Goal: Information Seeking & Learning: Learn about a topic

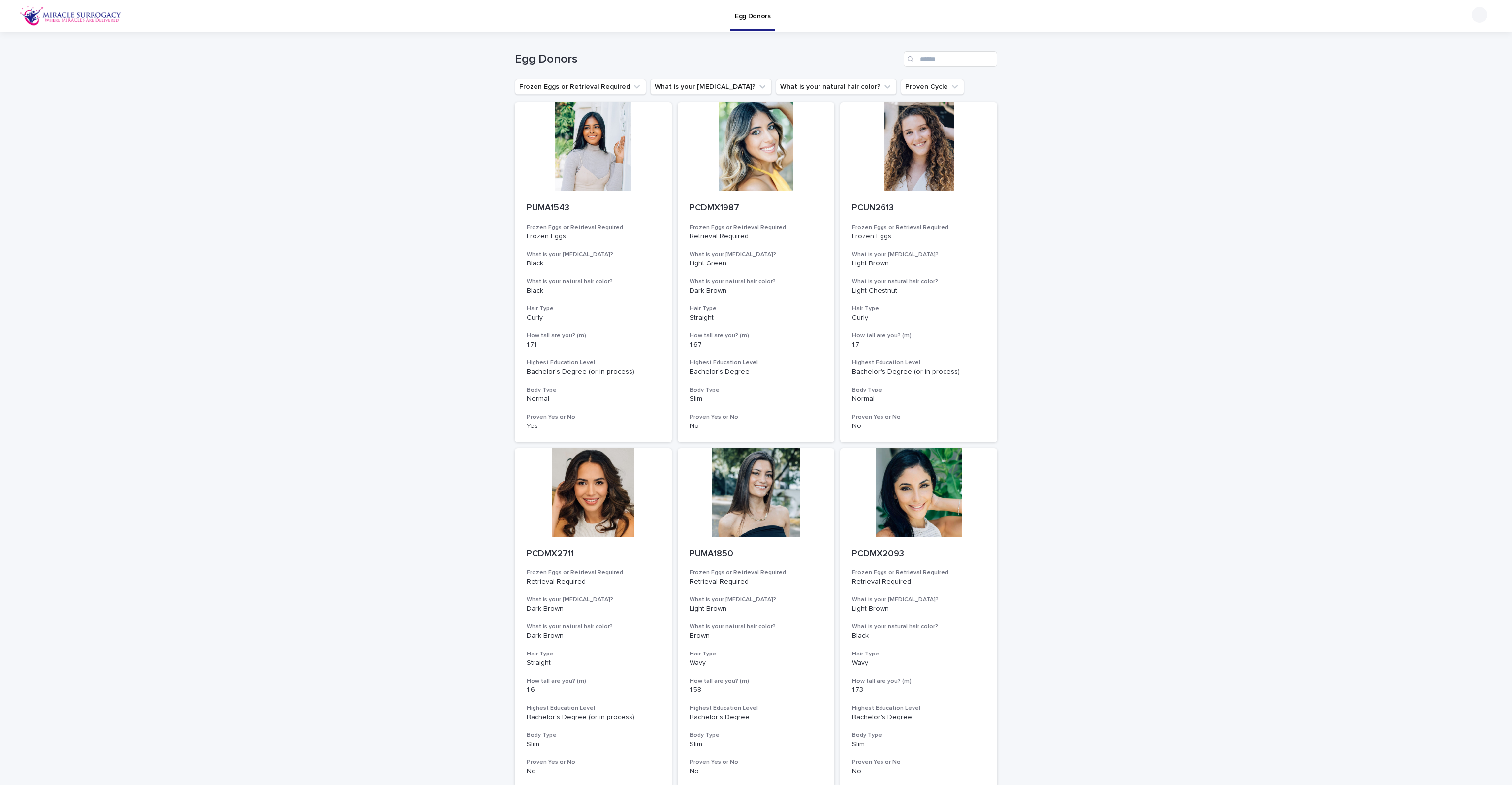
click at [1128, 284] on div "Loading... Saving… Loading... Saving… Egg Donors Frozen Eggs or Retrieval Requi…" at bounding box center [756, 791] width 1512 height 1520
click at [944, 62] on input "Search" at bounding box center [950, 59] width 93 height 16
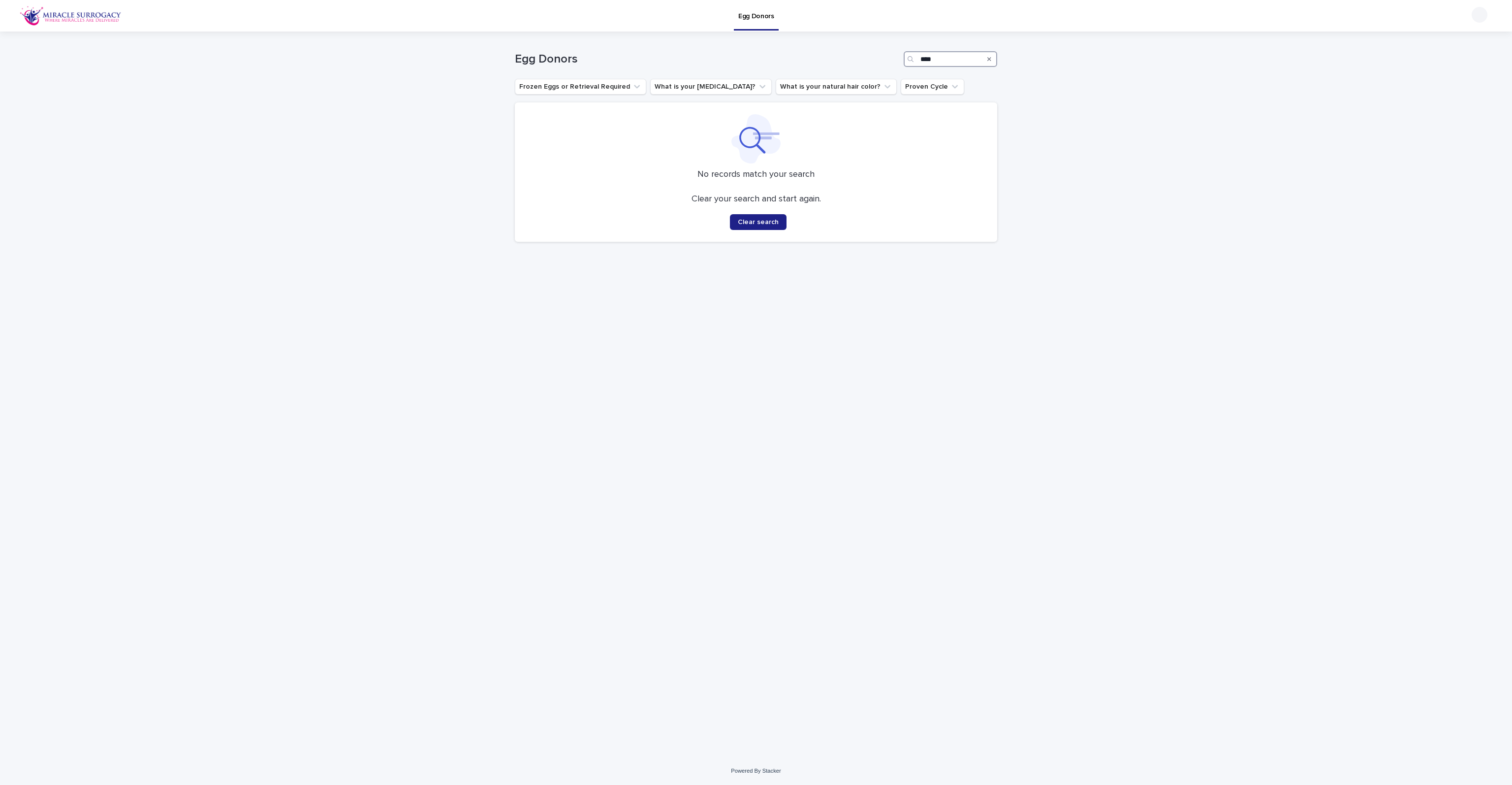
drag, startPoint x: 947, startPoint y: 59, endPoint x: 872, endPoint y: 62, distance: 75.1
click at [872, 62] on div "Egg Donors ****" at bounding box center [756, 59] width 482 height 16
type input "****"
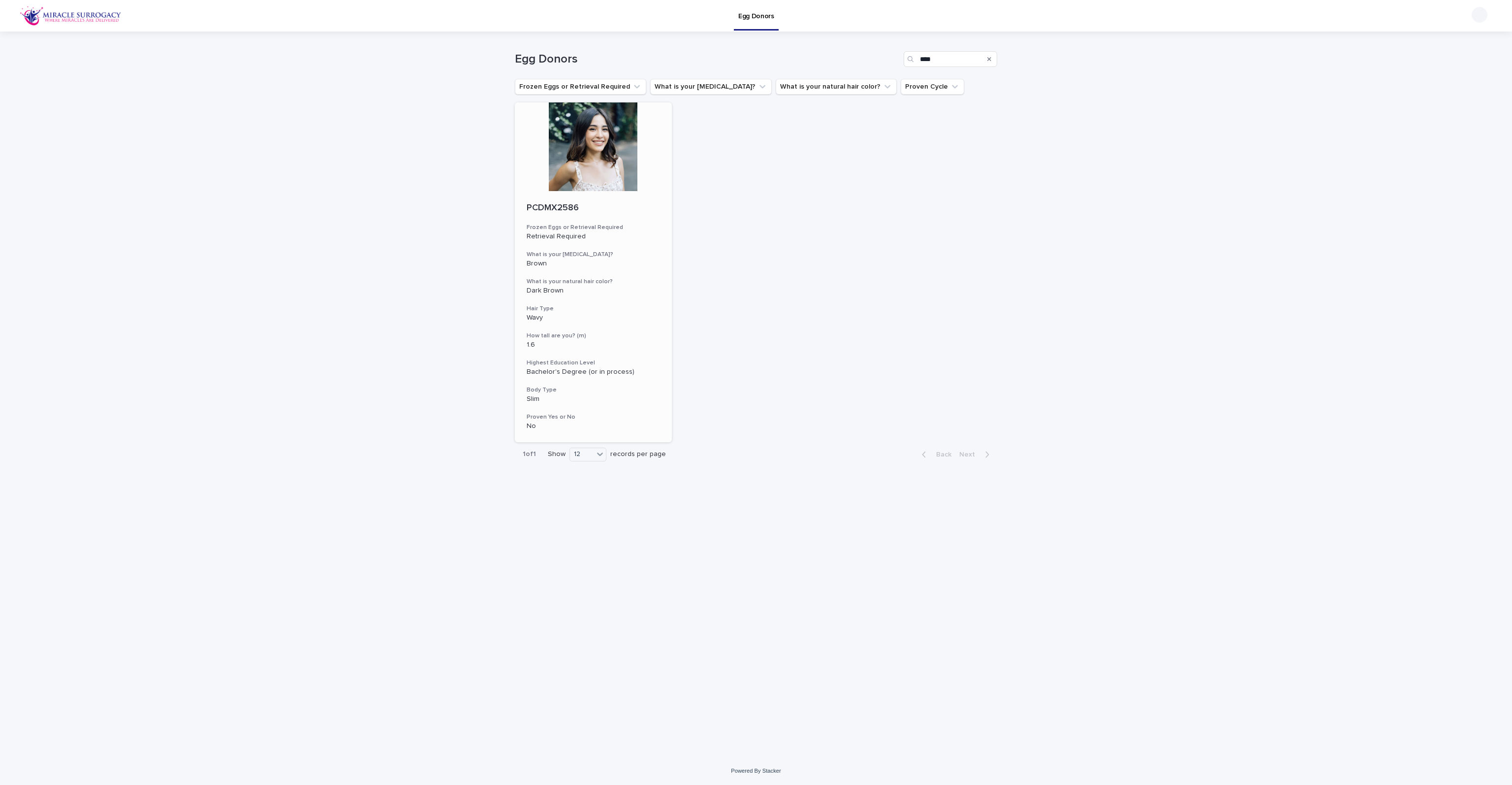
drag, startPoint x: 572, startPoint y: 149, endPoint x: 590, endPoint y: 134, distance: 23.4
click at [590, 134] on div at bounding box center [593, 146] width 157 height 89
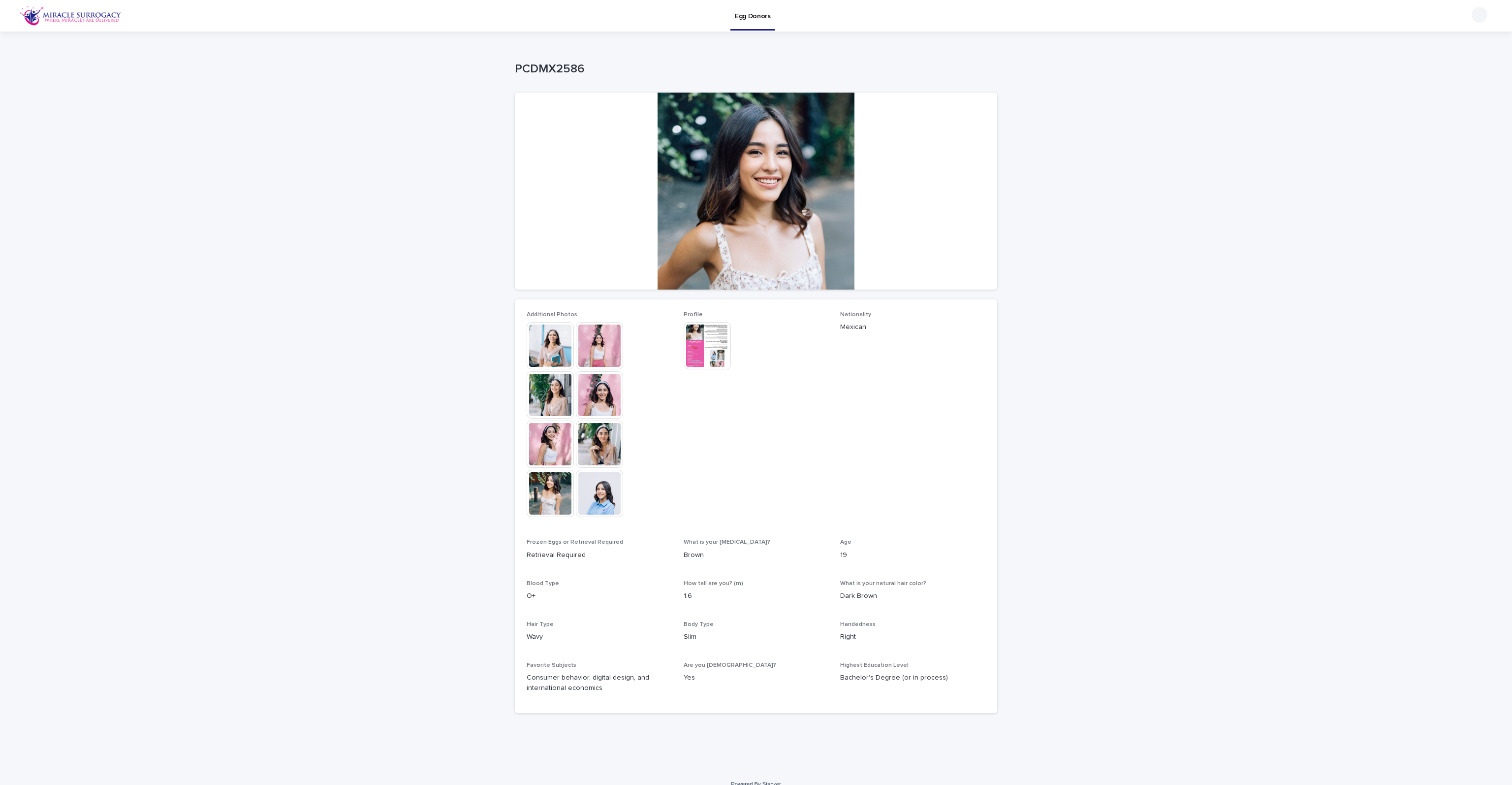
click at [716, 347] on img at bounding box center [707, 345] width 47 height 47
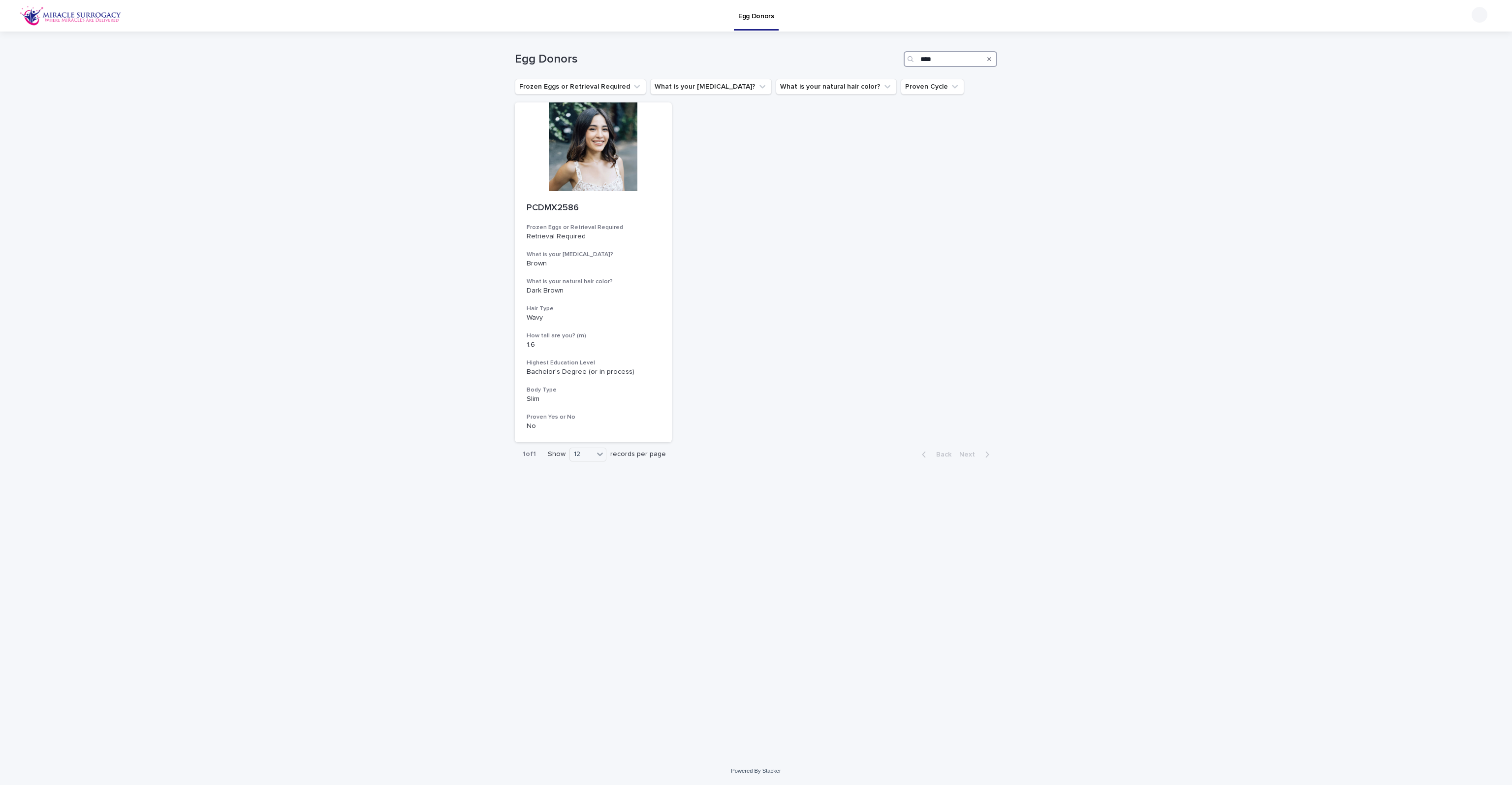
drag, startPoint x: 939, startPoint y: 58, endPoint x: 849, endPoint y: 60, distance: 90.0
click at [849, 60] on div "Egg Donors ****" at bounding box center [756, 59] width 482 height 16
drag, startPoint x: 942, startPoint y: 59, endPoint x: 855, endPoint y: 54, distance: 87.1
click at [855, 54] on div "Egg Donors ****" at bounding box center [756, 59] width 482 height 16
drag, startPoint x: 940, startPoint y: 57, endPoint x: 899, endPoint y: 63, distance: 41.4
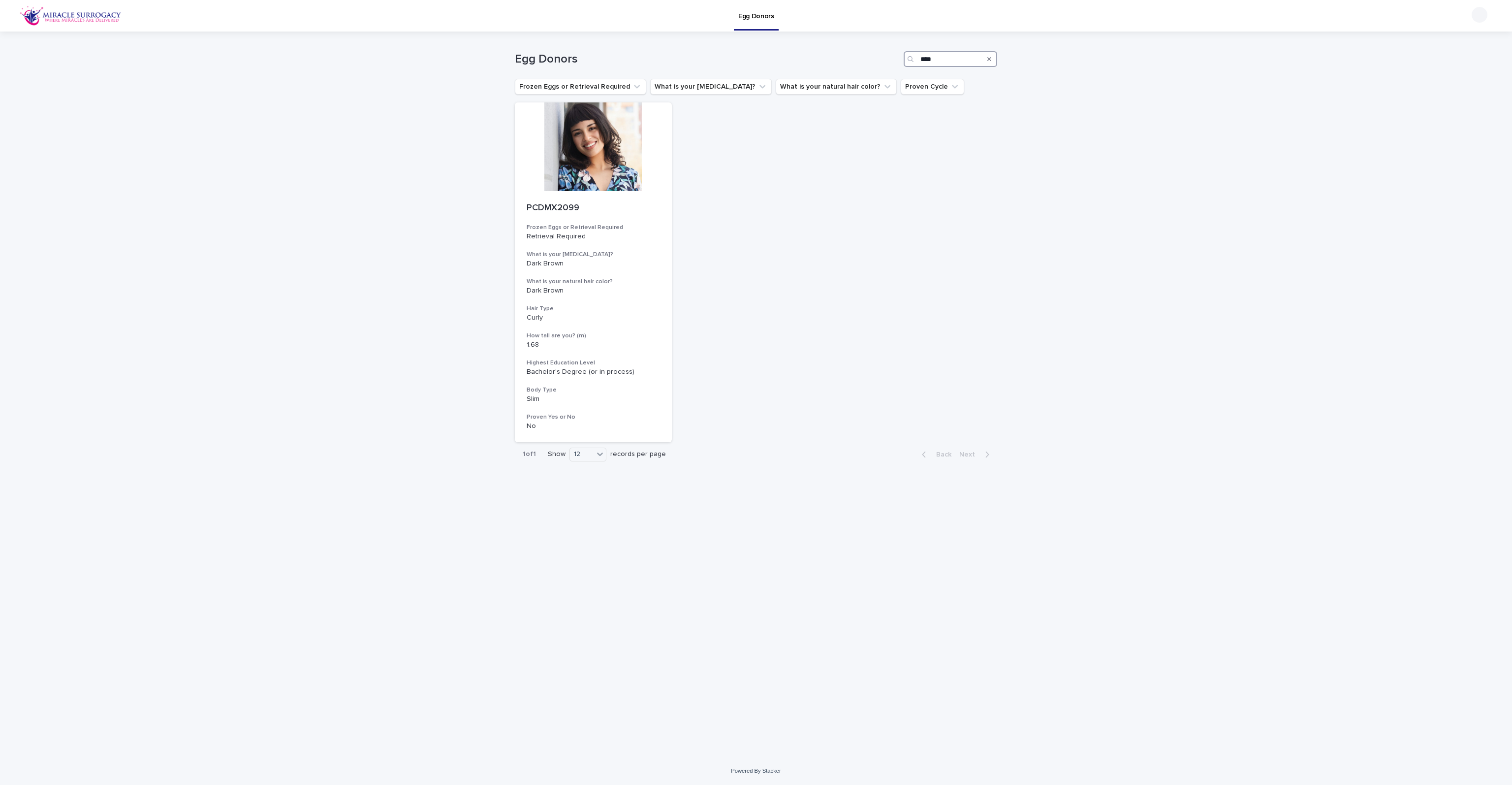
click at [899, 63] on div "Egg Donors ****" at bounding box center [756, 59] width 482 height 16
drag, startPoint x: 946, startPoint y: 56, endPoint x: 843, endPoint y: 58, distance: 103.0
click at [843, 58] on div "Egg Donors ****" at bounding box center [756, 59] width 482 height 16
drag, startPoint x: 946, startPoint y: 66, endPoint x: 876, endPoint y: 61, distance: 70.2
click at [879, 62] on div "Egg Donors ****" at bounding box center [756, 59] width 482 height 16
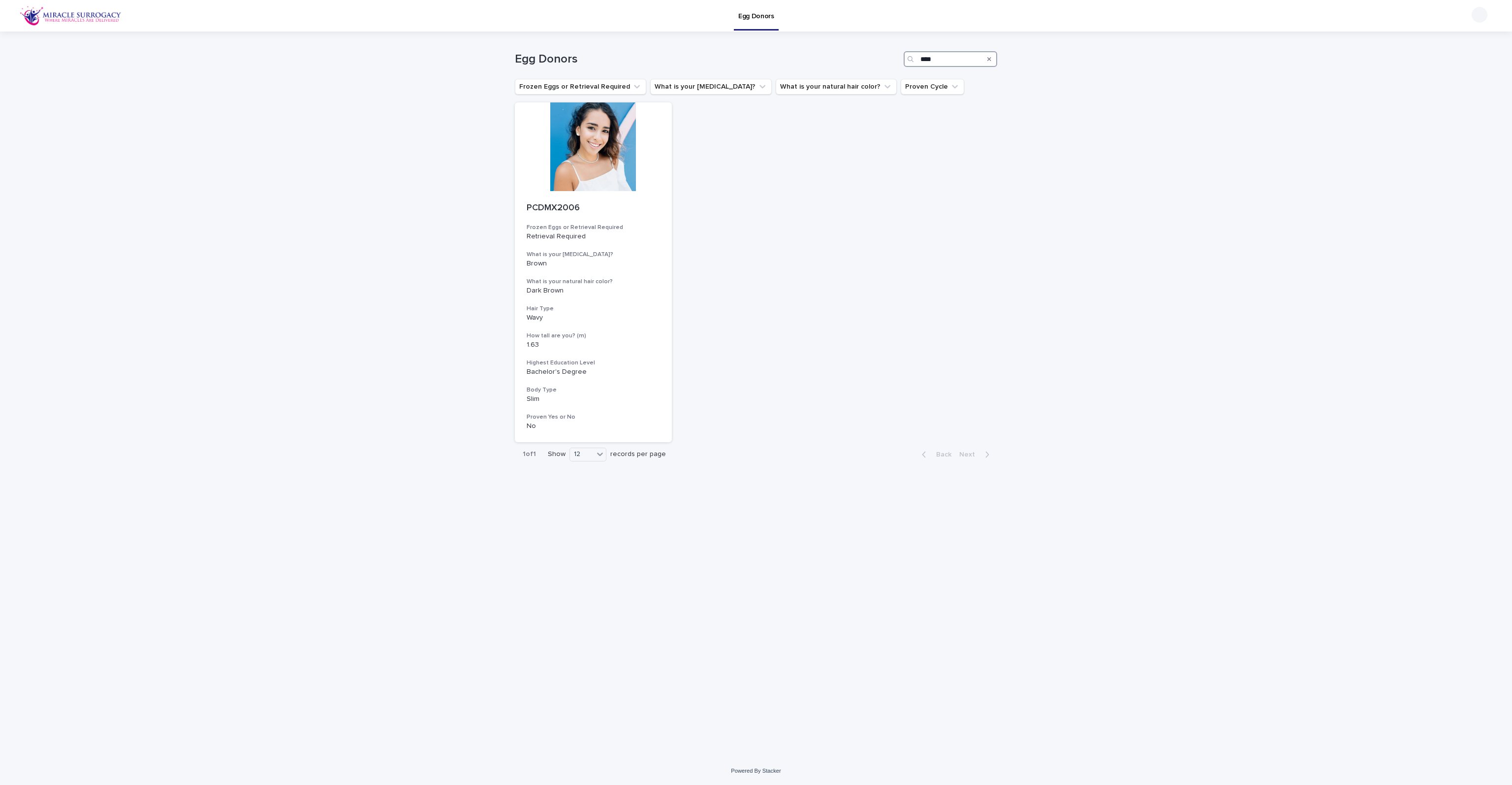
drag, startPoint x: 959, startPoint y: 58, endPoint x: 816, endPoint y: 56, distance: 143.0
click at [816, 56] on div "Egg Donors ****" at bounding box center [756, 59] width 482 height 16
type input "****"
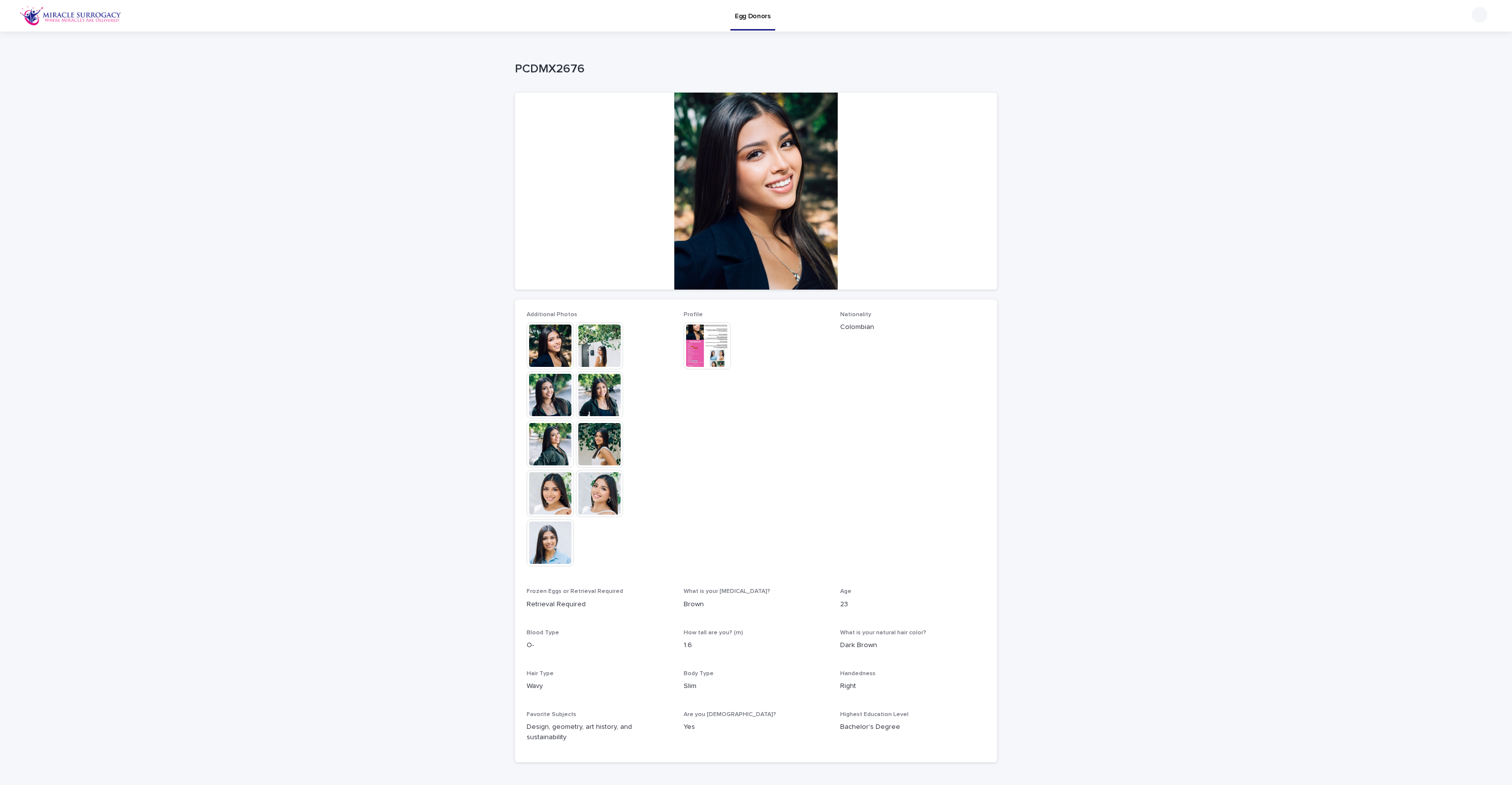
click at [546, 395] on img at bounding box center [550, 395] width 47 height 47
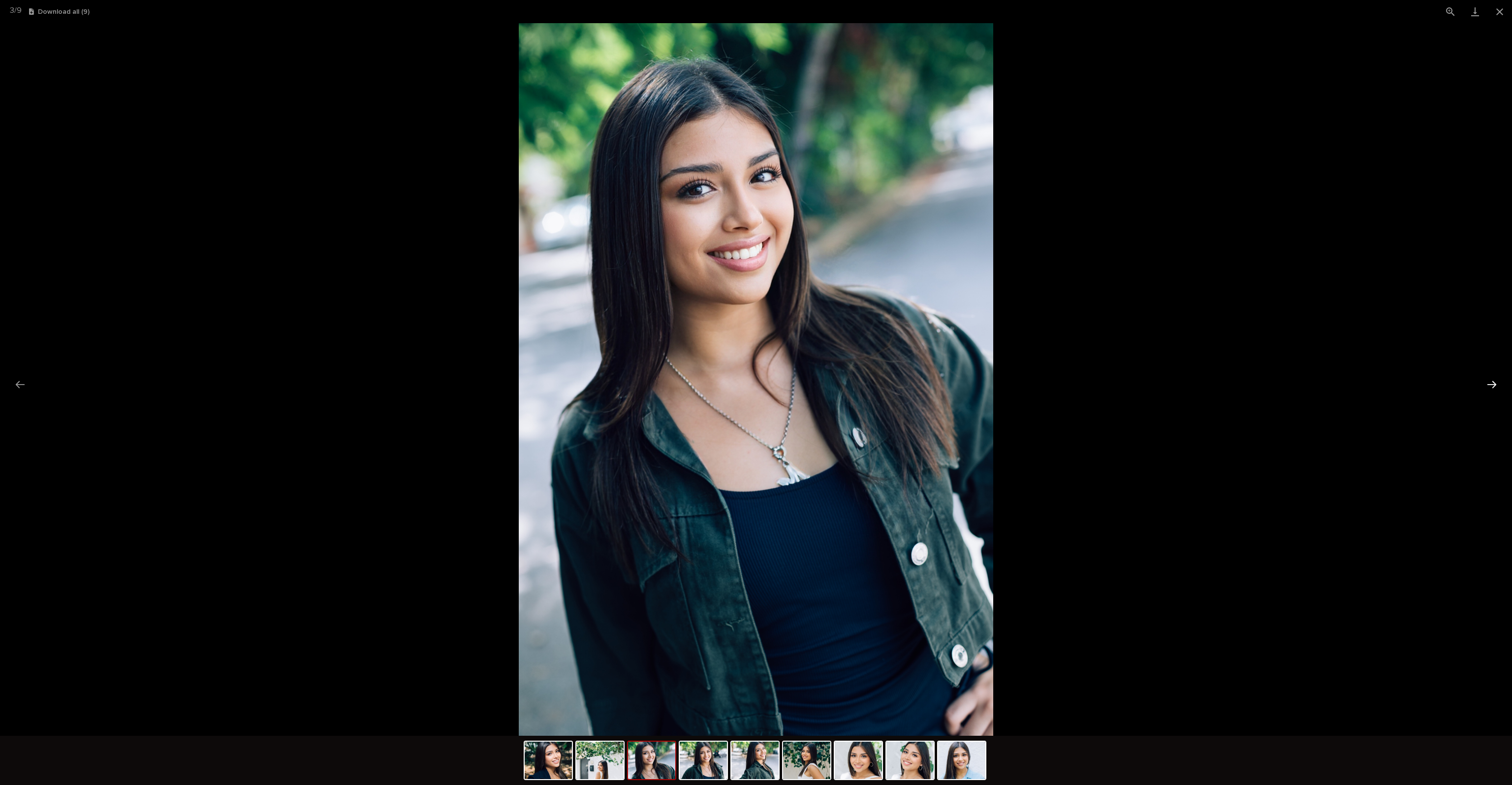
click at [1494, 381] on button "Next slide" at bounding box center [1491, 384] width 21 height 19
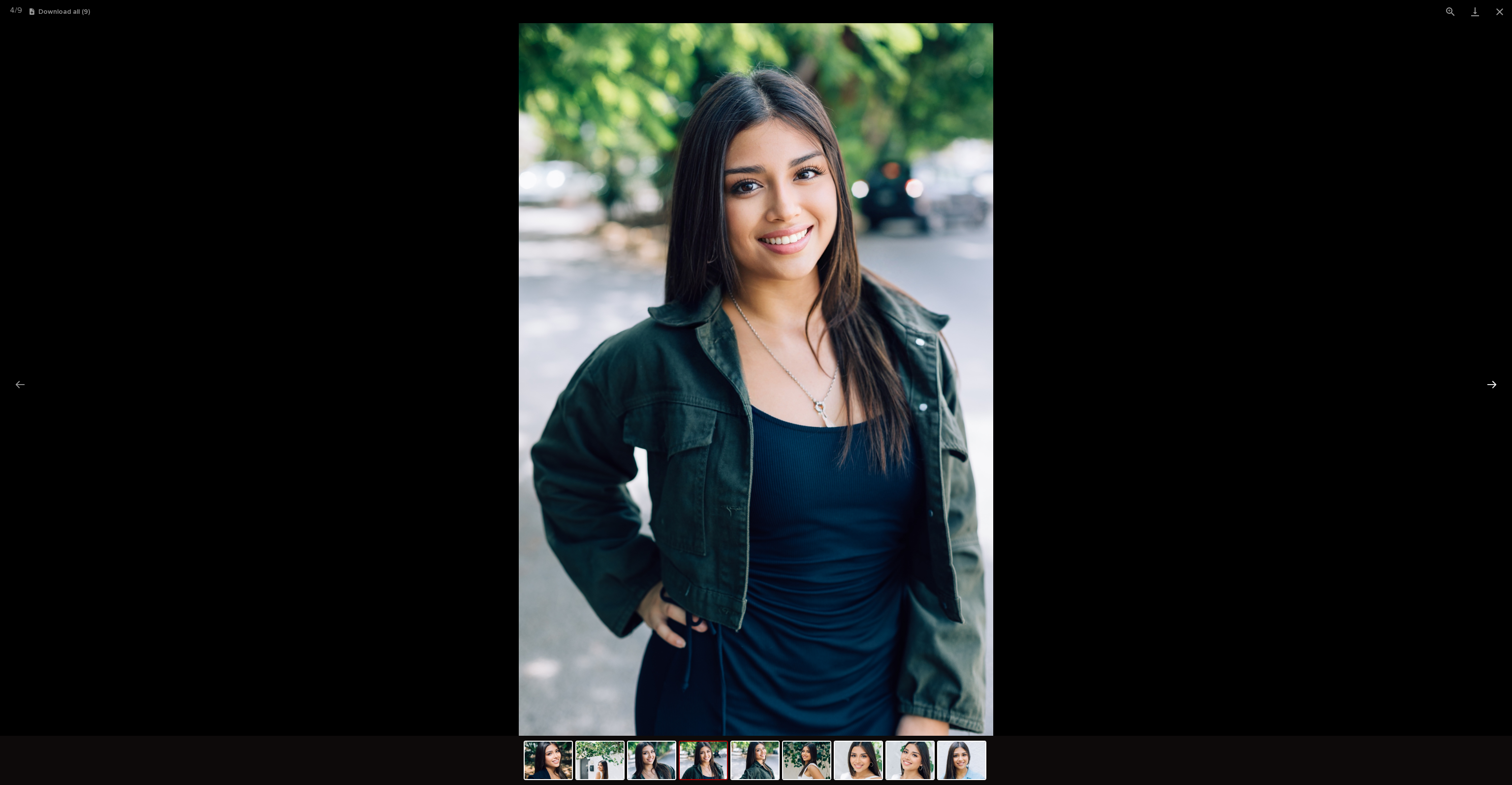
click at [1494, 381] on button "Next slide" at bounding box center [1491, 384] width 21 height 19
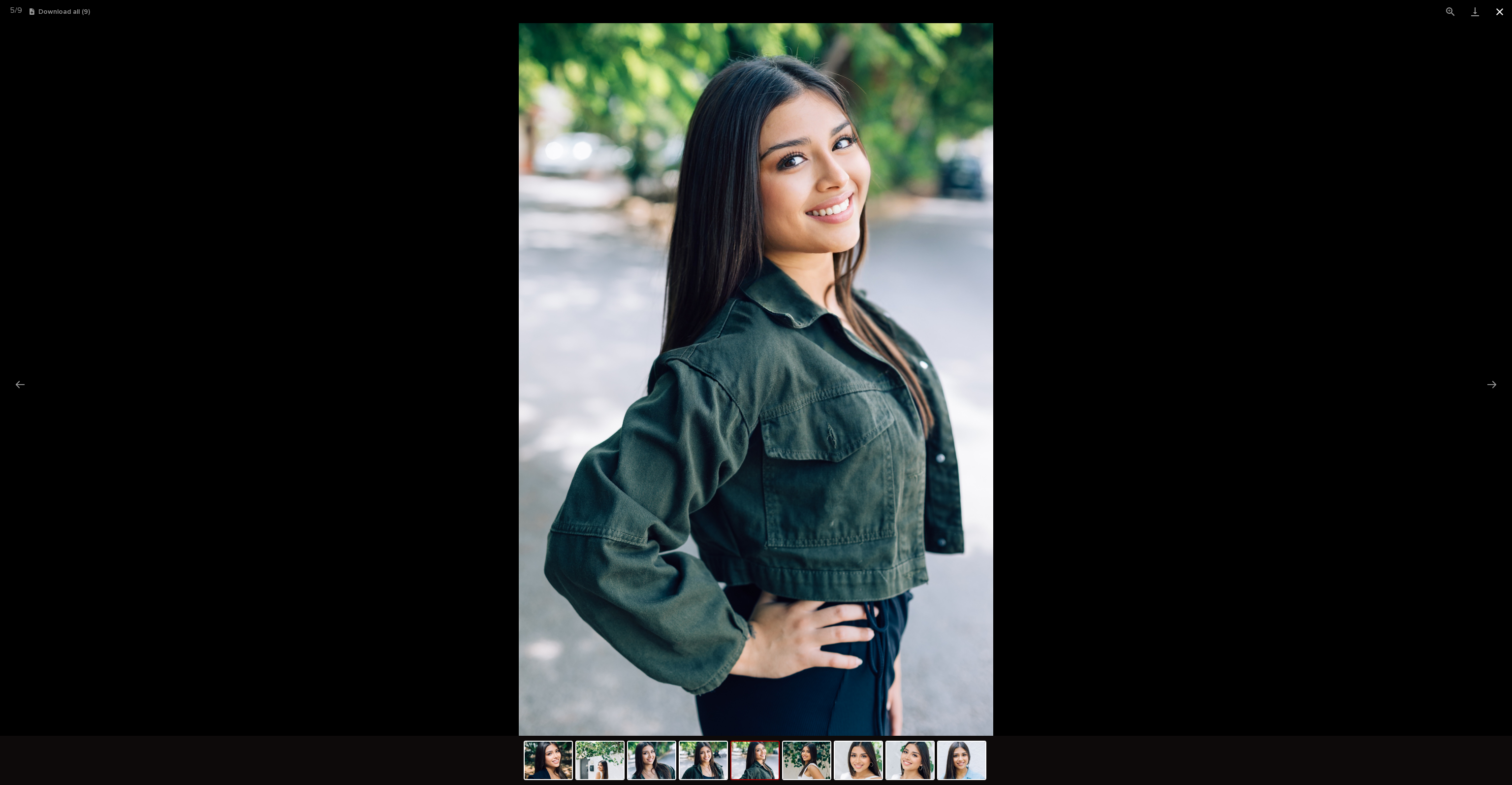
click at [1496, 15] on button "Close gallery" at bounding box center [1500, 11] width 25 height 23
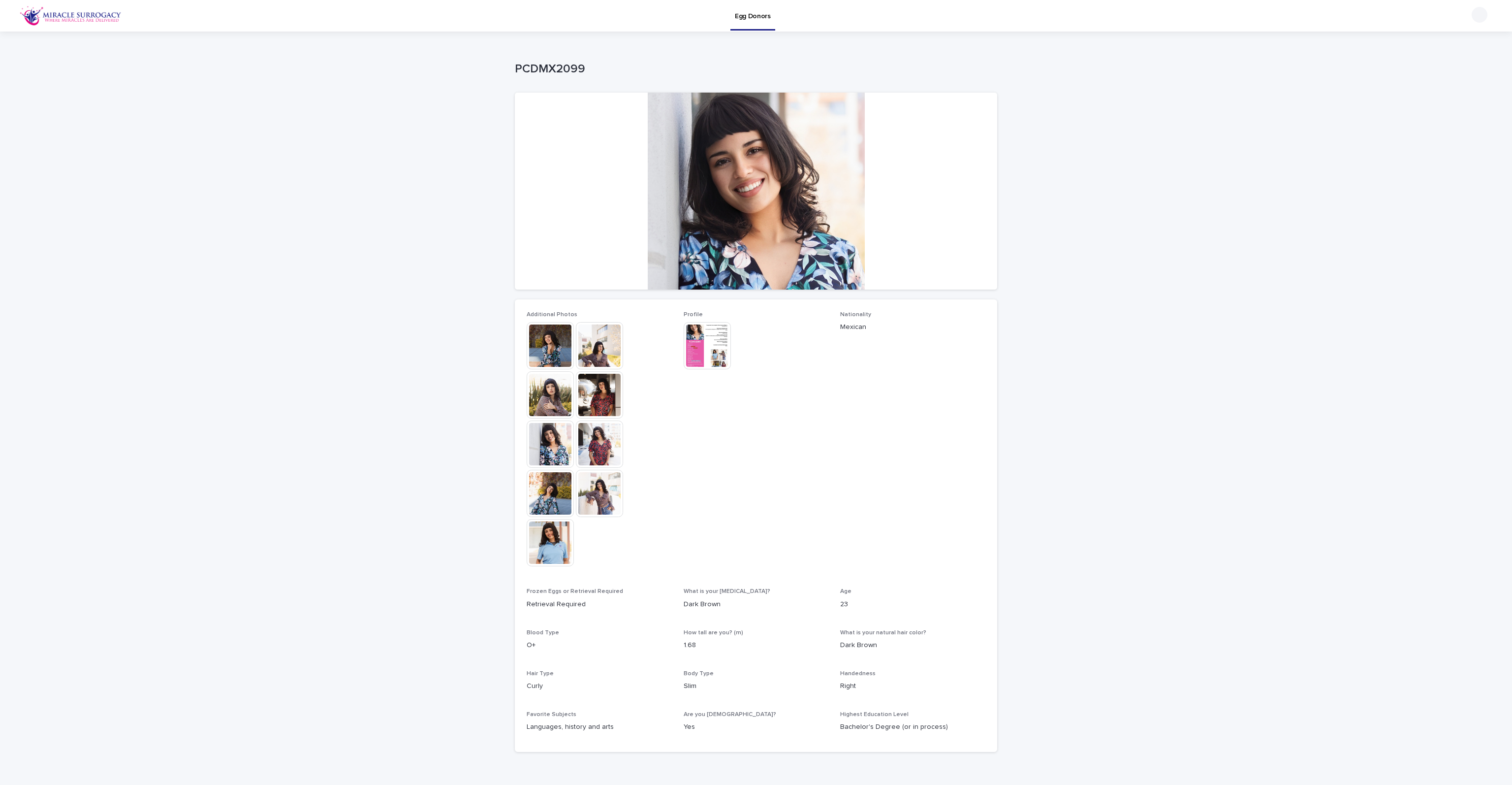
click at [541, 341] on img at bounding box center [550, 345] width 47 height 47
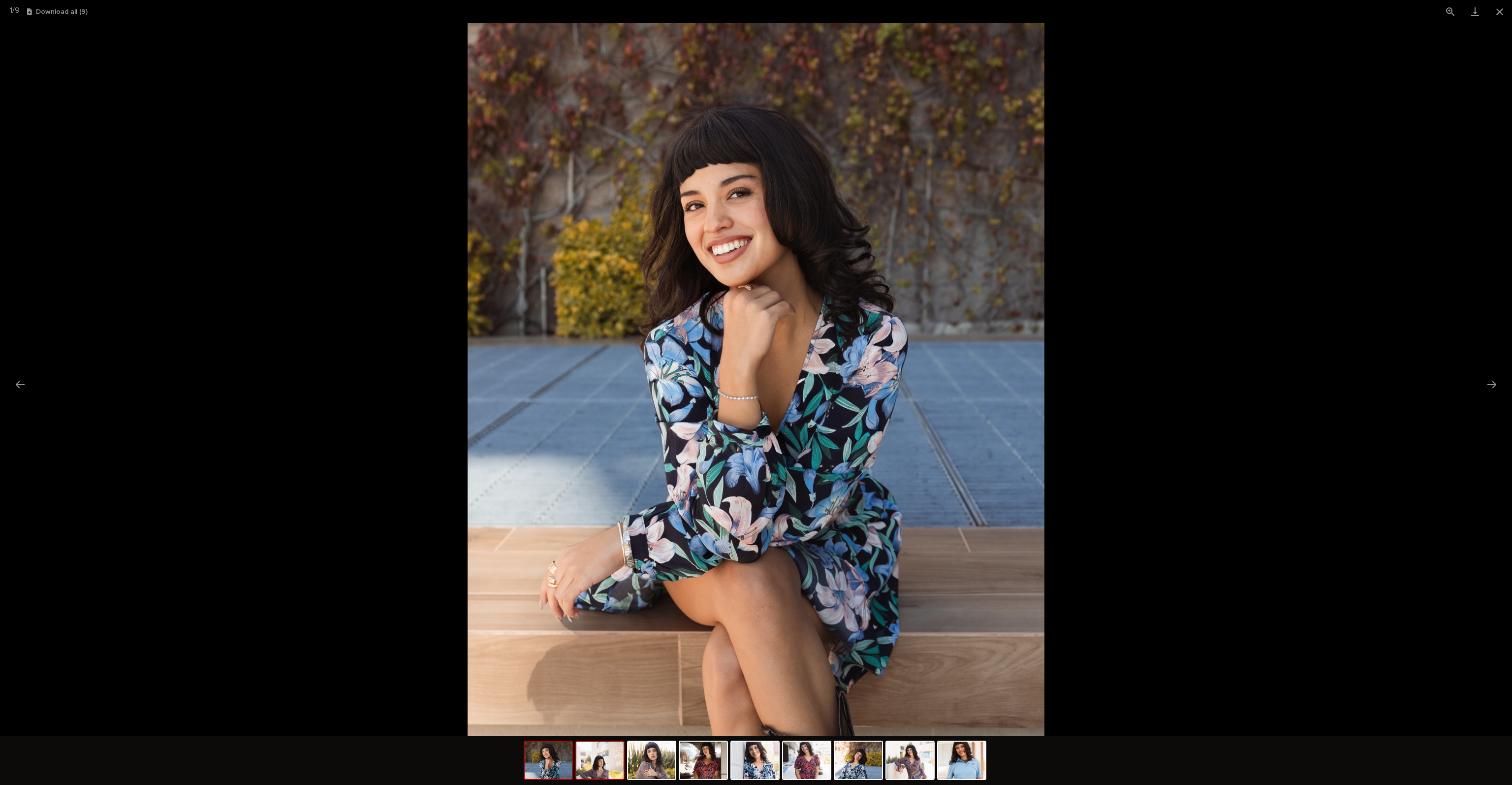
click at [599, 774] on img at bounding box center [600, 760] width 47 height 38
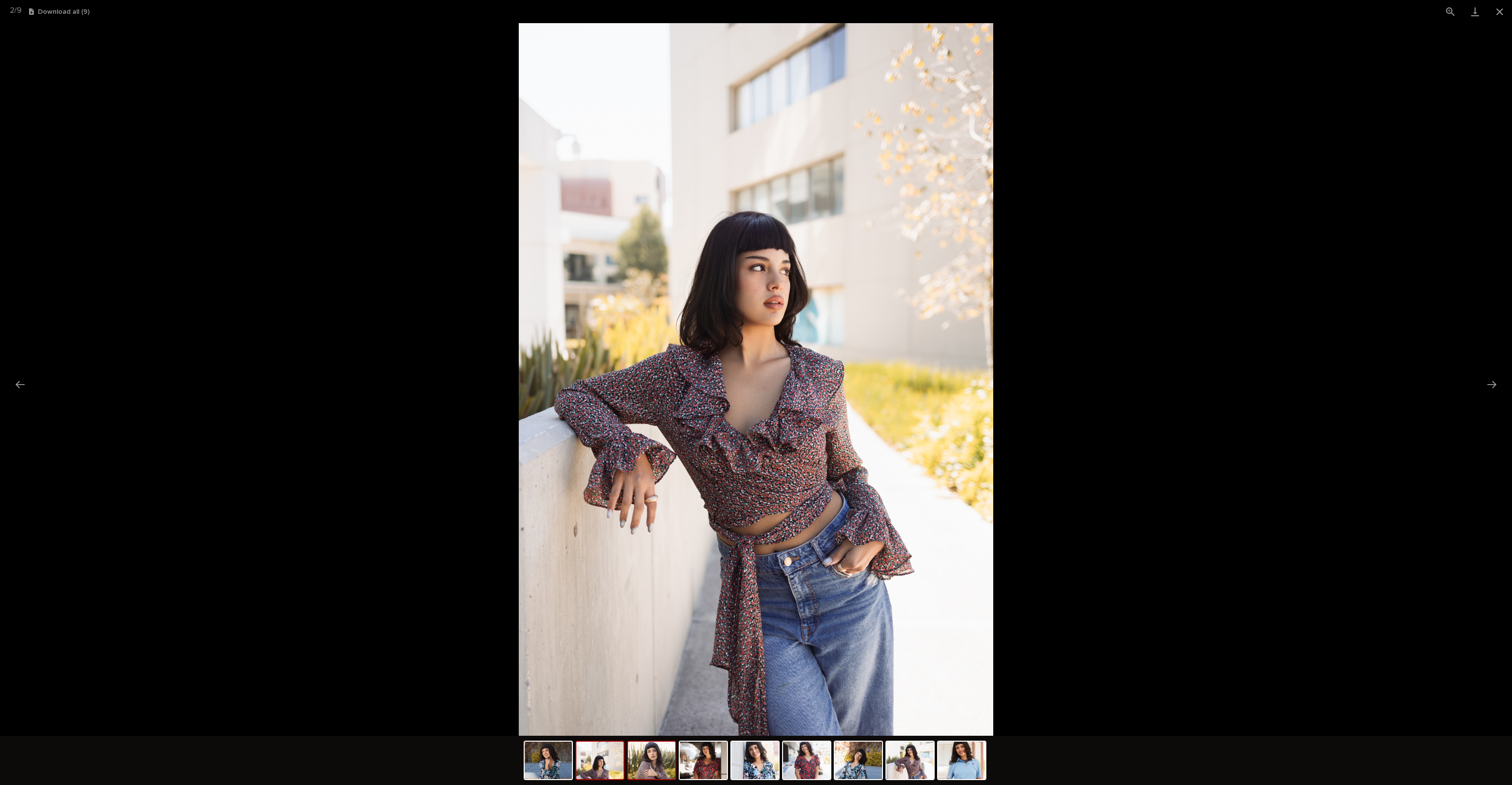
click at [659, 770] on img at bounding box center [652, 760] width 47 height 38
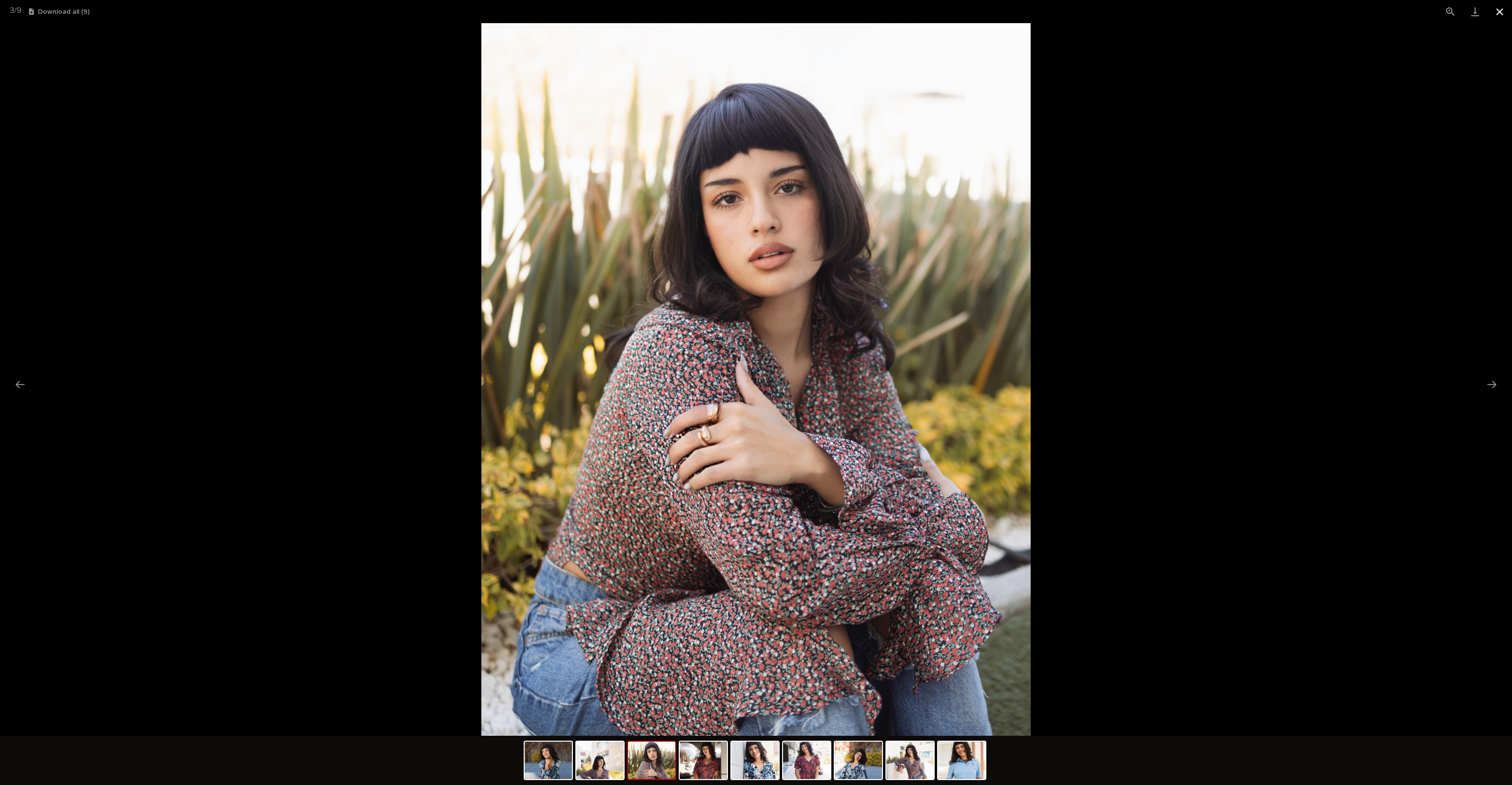
click at [1499, 9] on button "Close gallery" at bounding box center [1500, 11] width 25 height 23
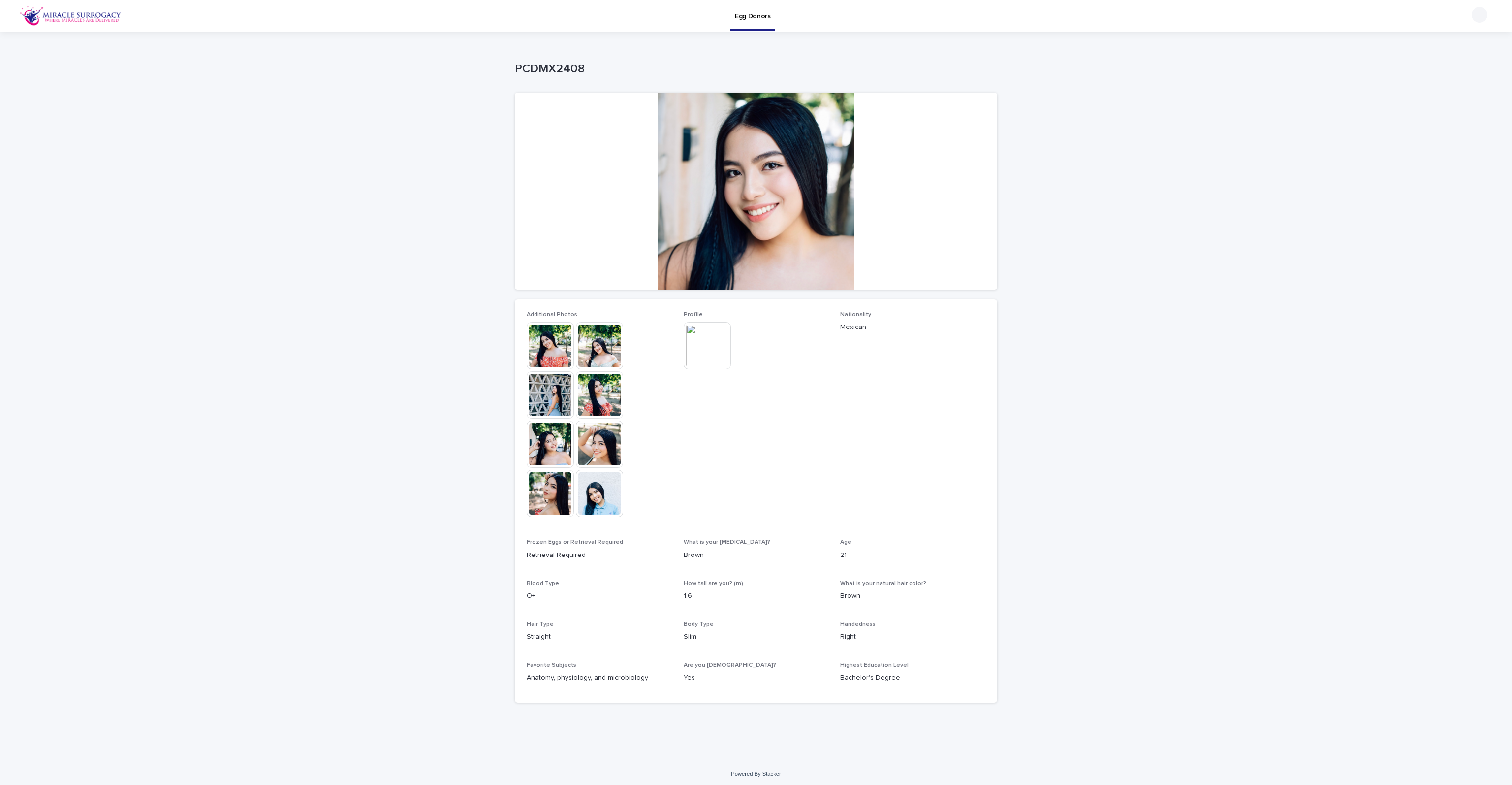
click at [547, 438] on img at bounding box center [550, 444] width 47 height 47
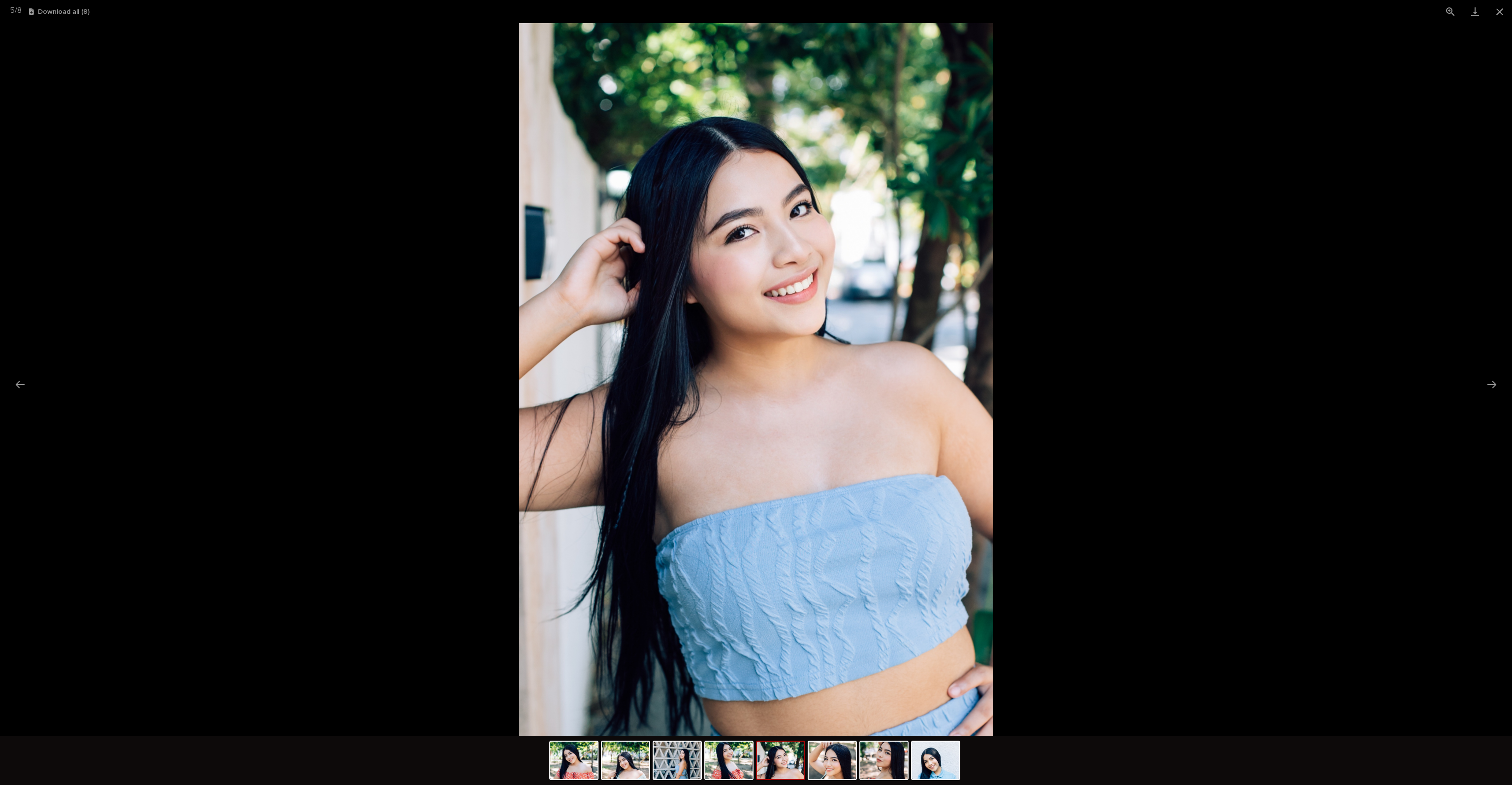
click at [95, 235] on picture at bounding box center [756, 379] width 1512 height 712
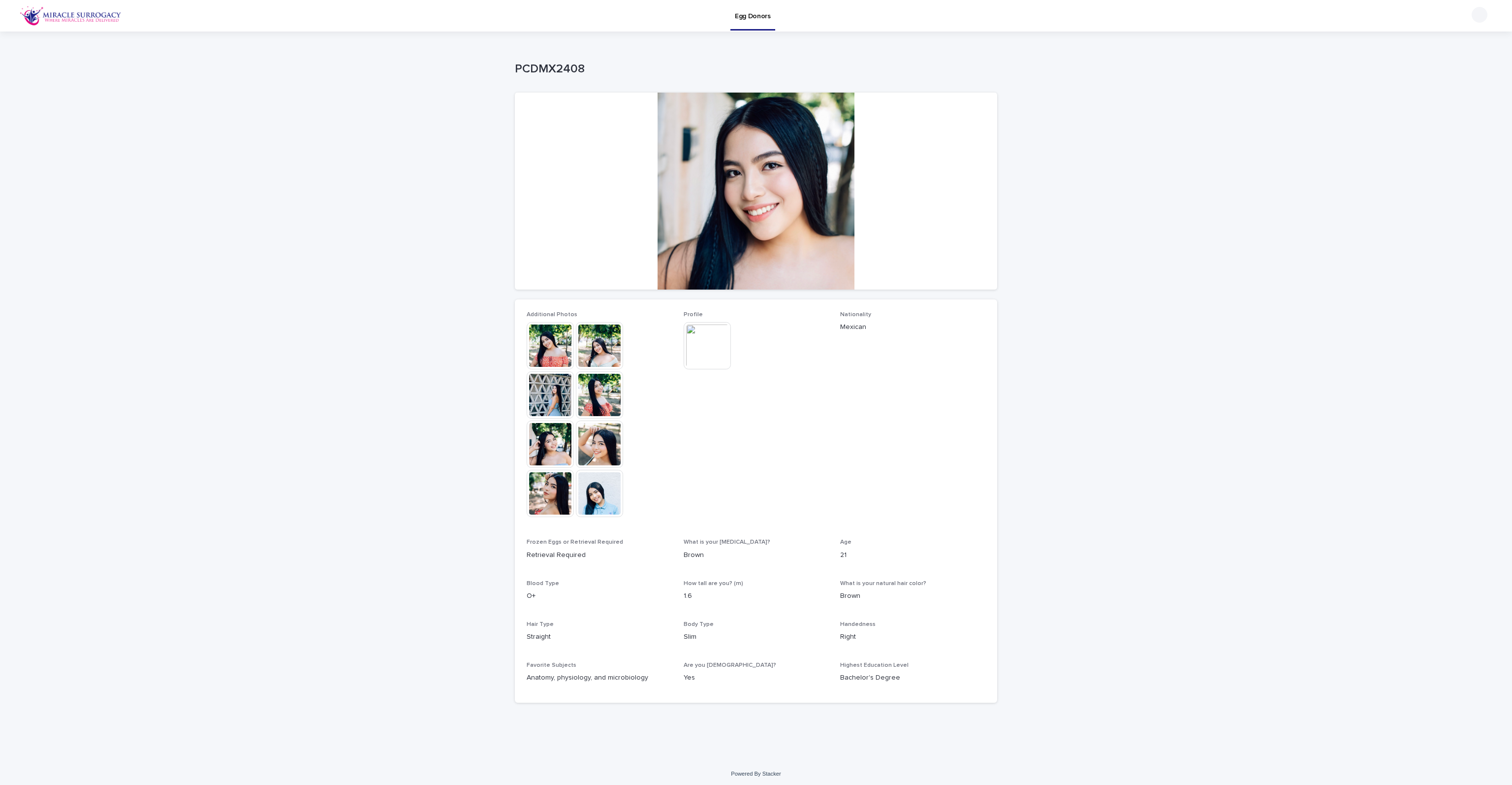
click at [597, 392] on img at bounding box center [599, 395] width 47 height 47
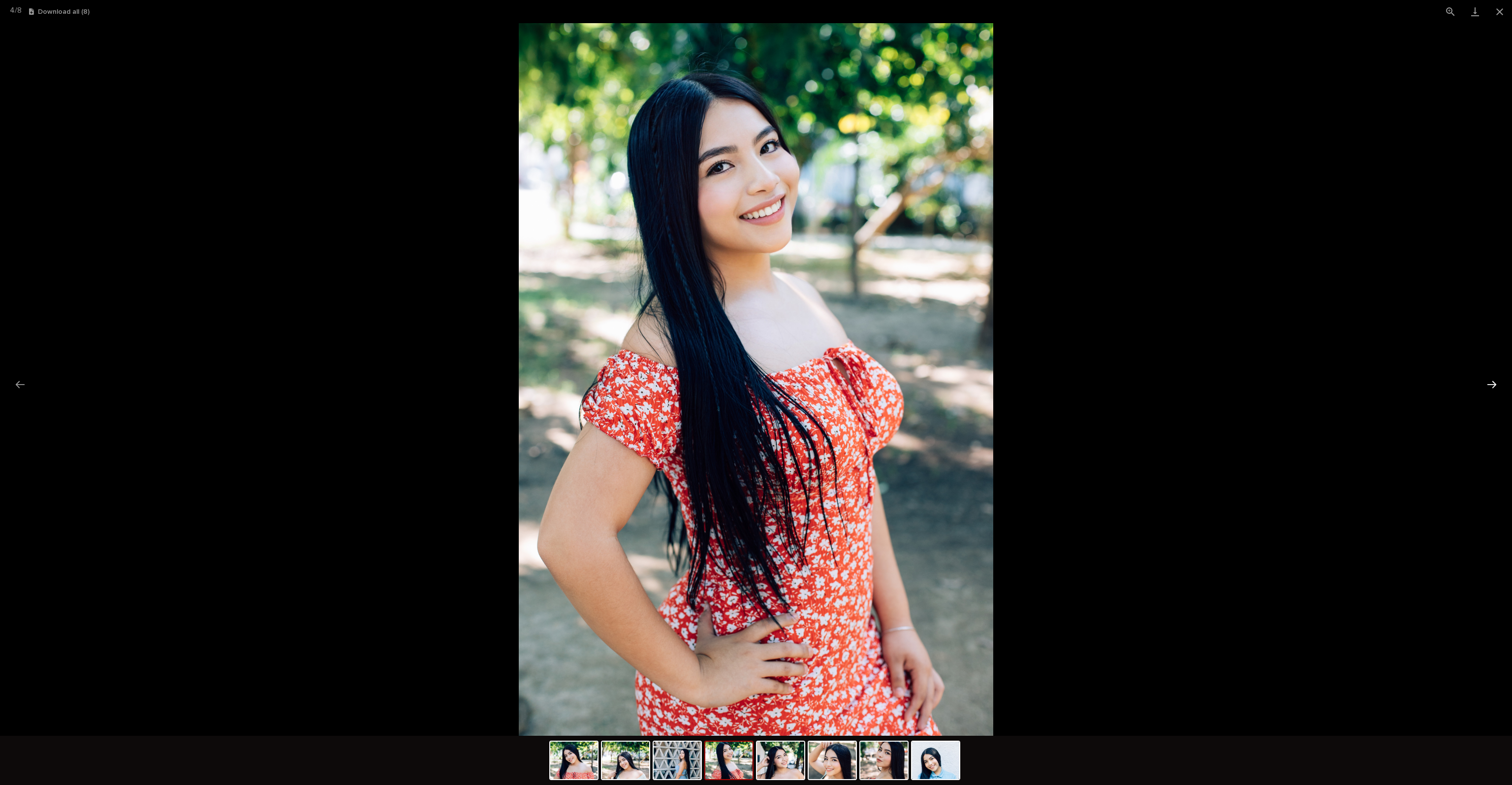
click at [1492, 384] on button "Next slide" at bounding box center [1491, 384] width 21 height 19
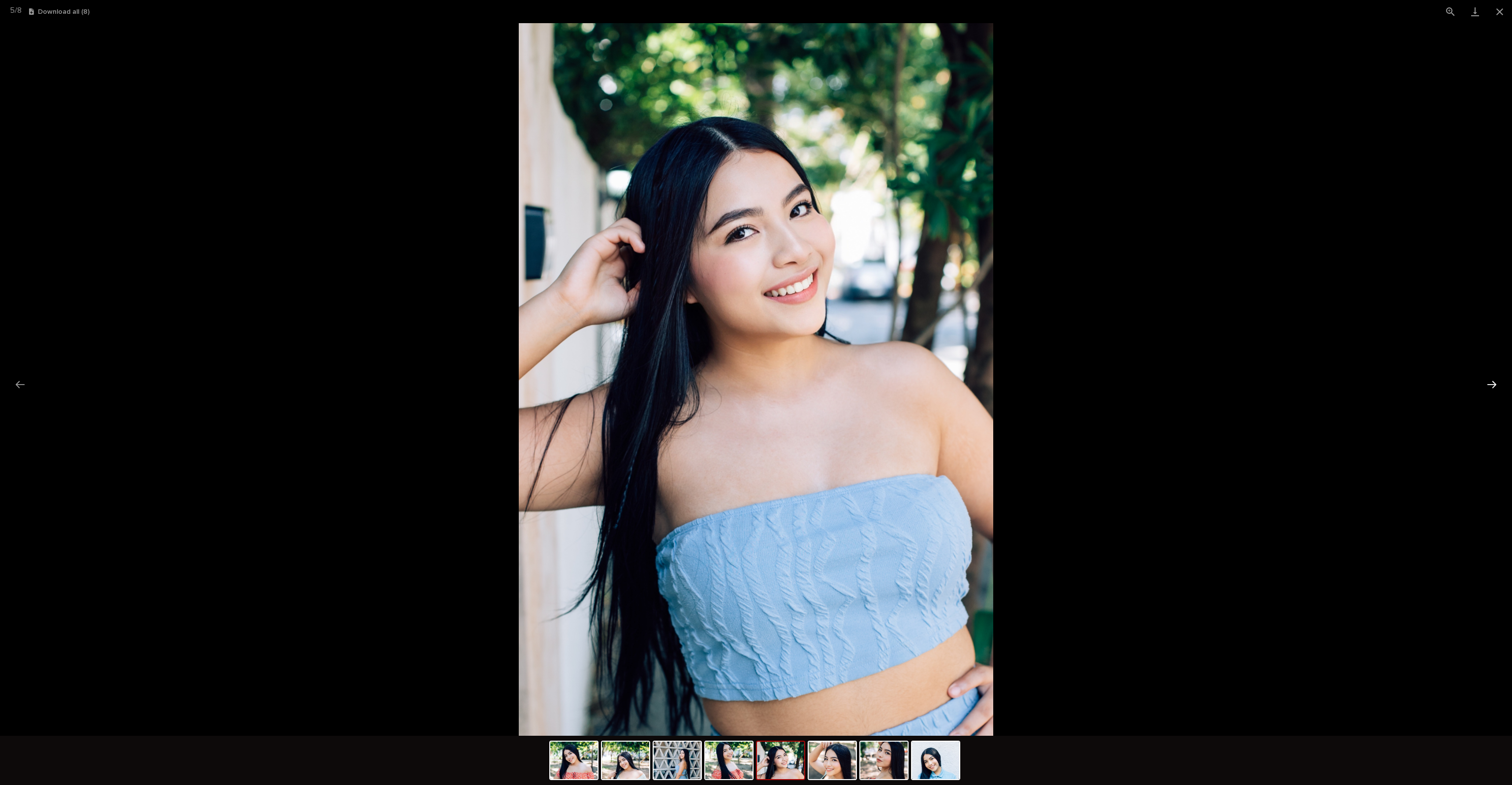
click at [1492, 383] on button "Next slide" at bounding box center [1491, 384] width 21 height 19
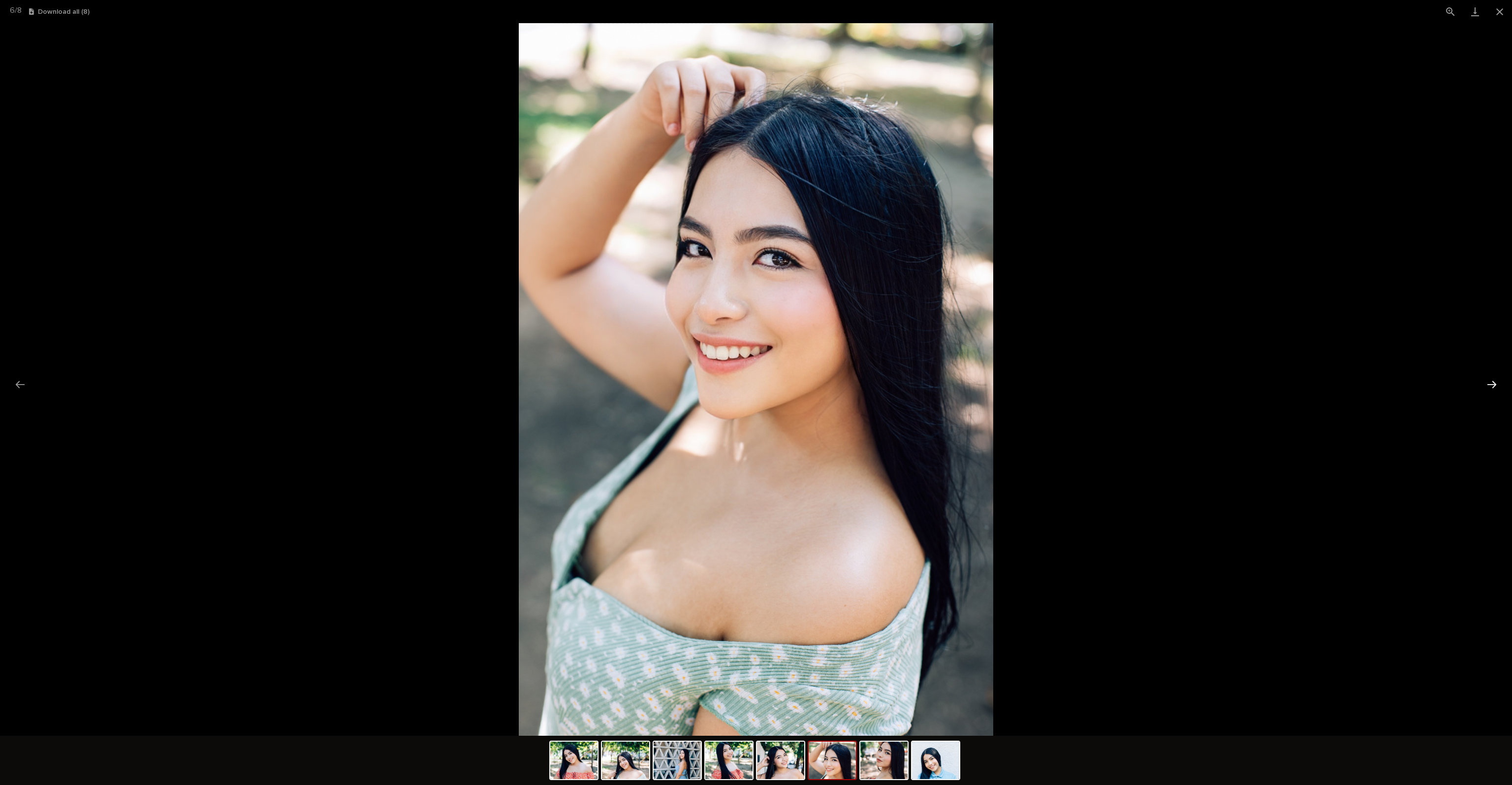
click at [1492, 383] on button "Next slide" at bounding box center [1491, 384] width 21 height 19
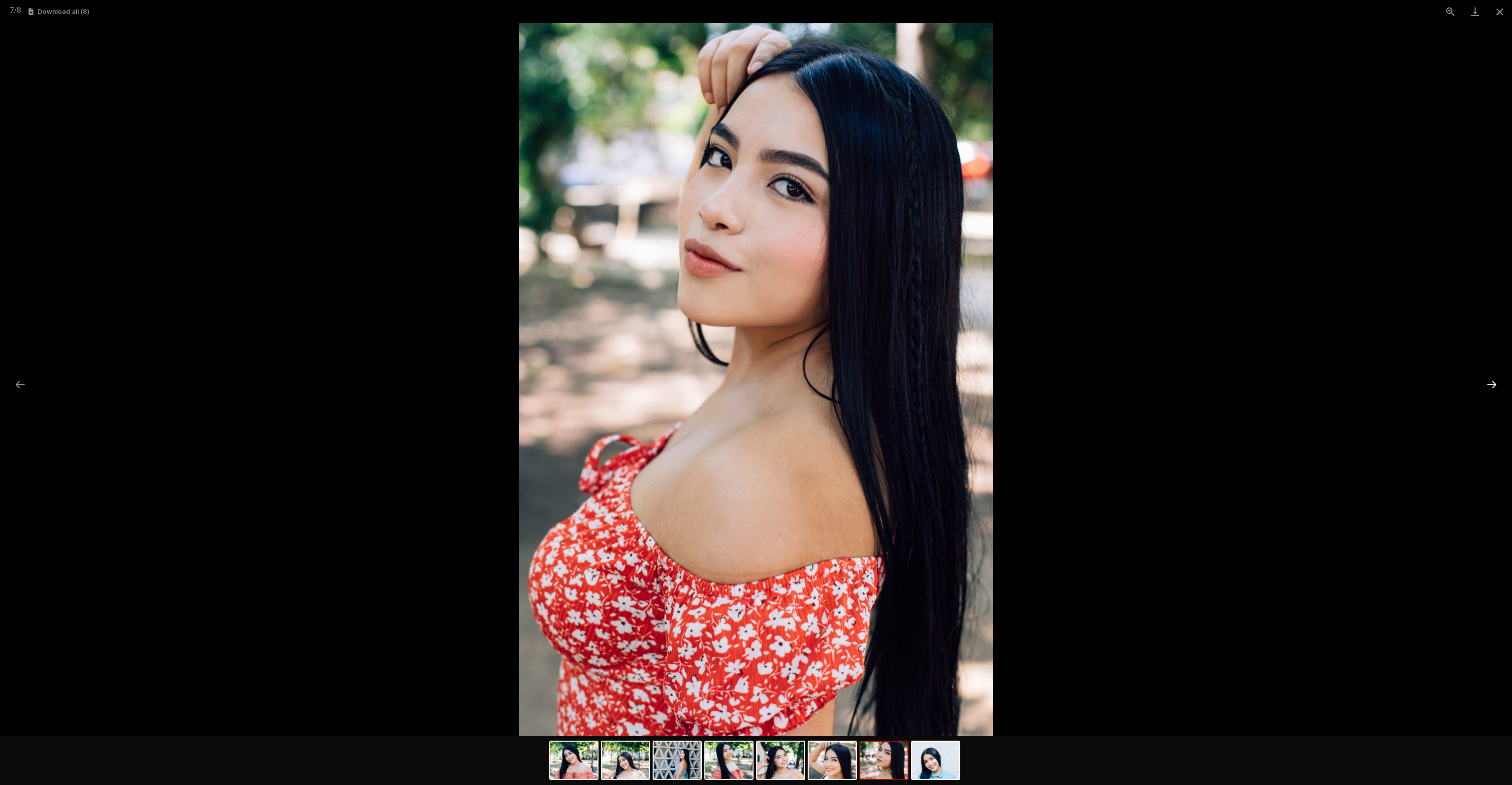
click at [1492, 383] on button "Next slide" at bounding box center [1491, 384] width 21 height 19
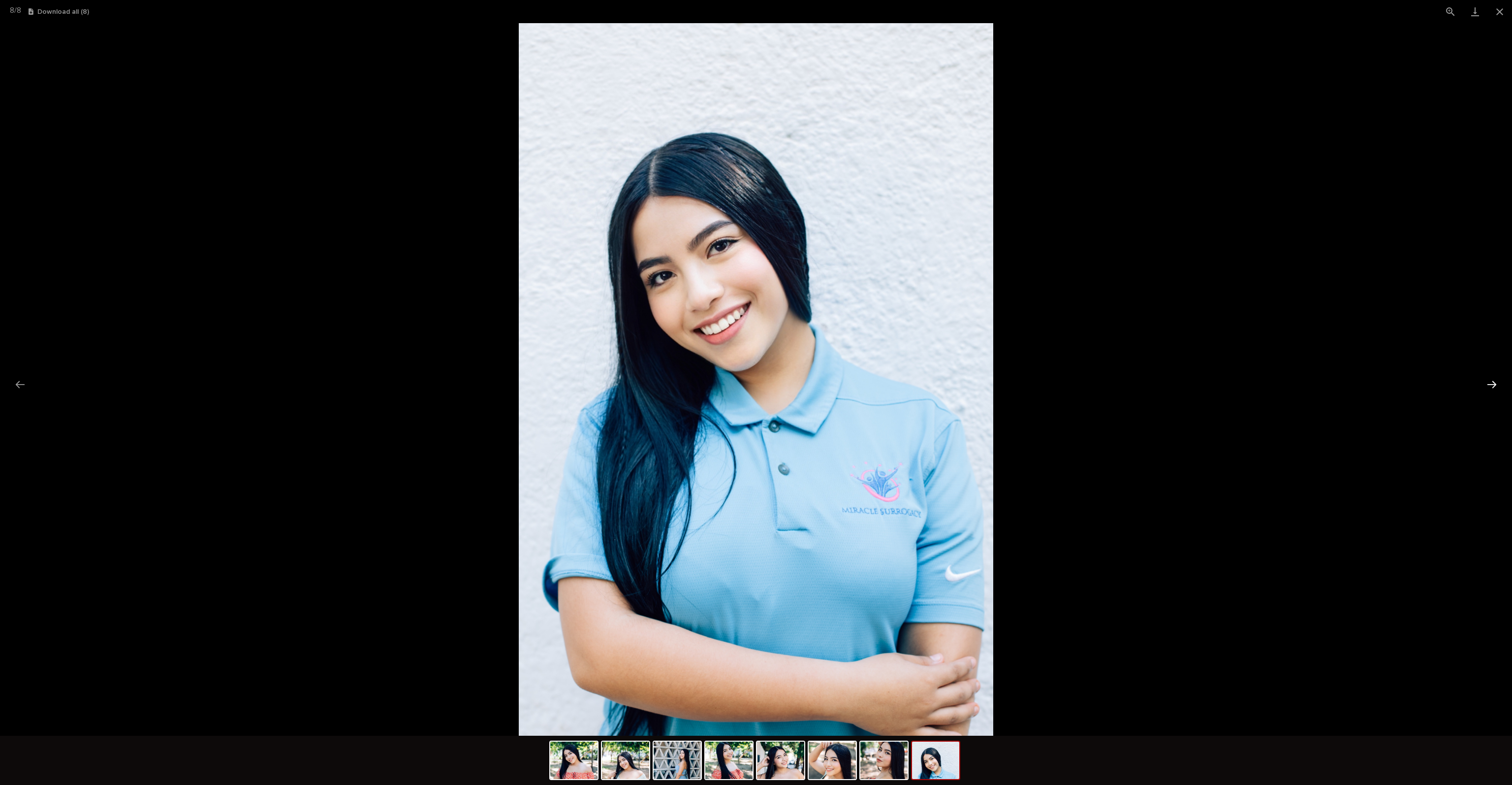
click at [1492, 383] on button "Next slide" at bounding box center [1491, 384] width 21 height 19
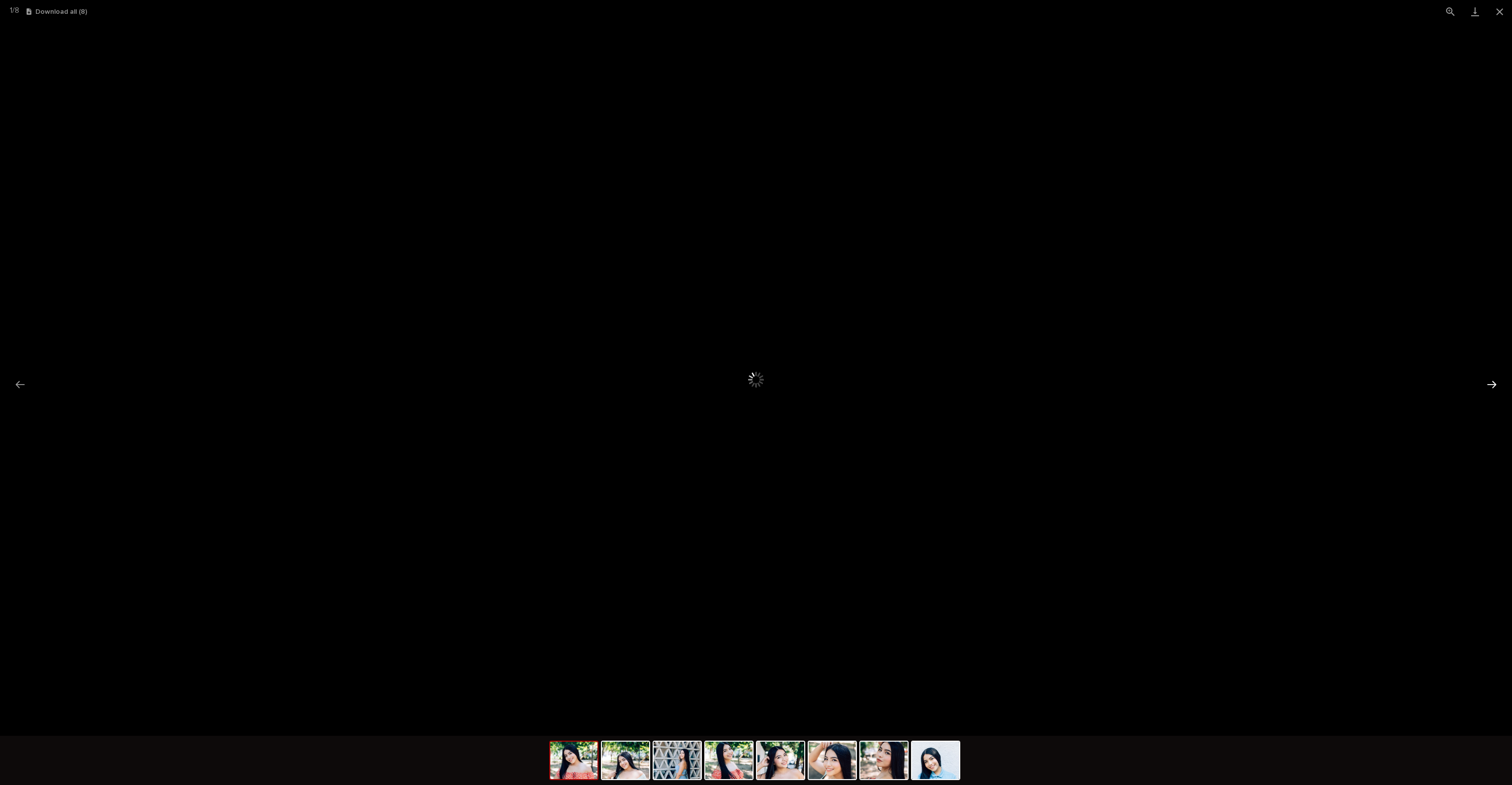
click at [1492, 383] on button "Next slide" at bounding box center [1491, 384] width 21 height 19
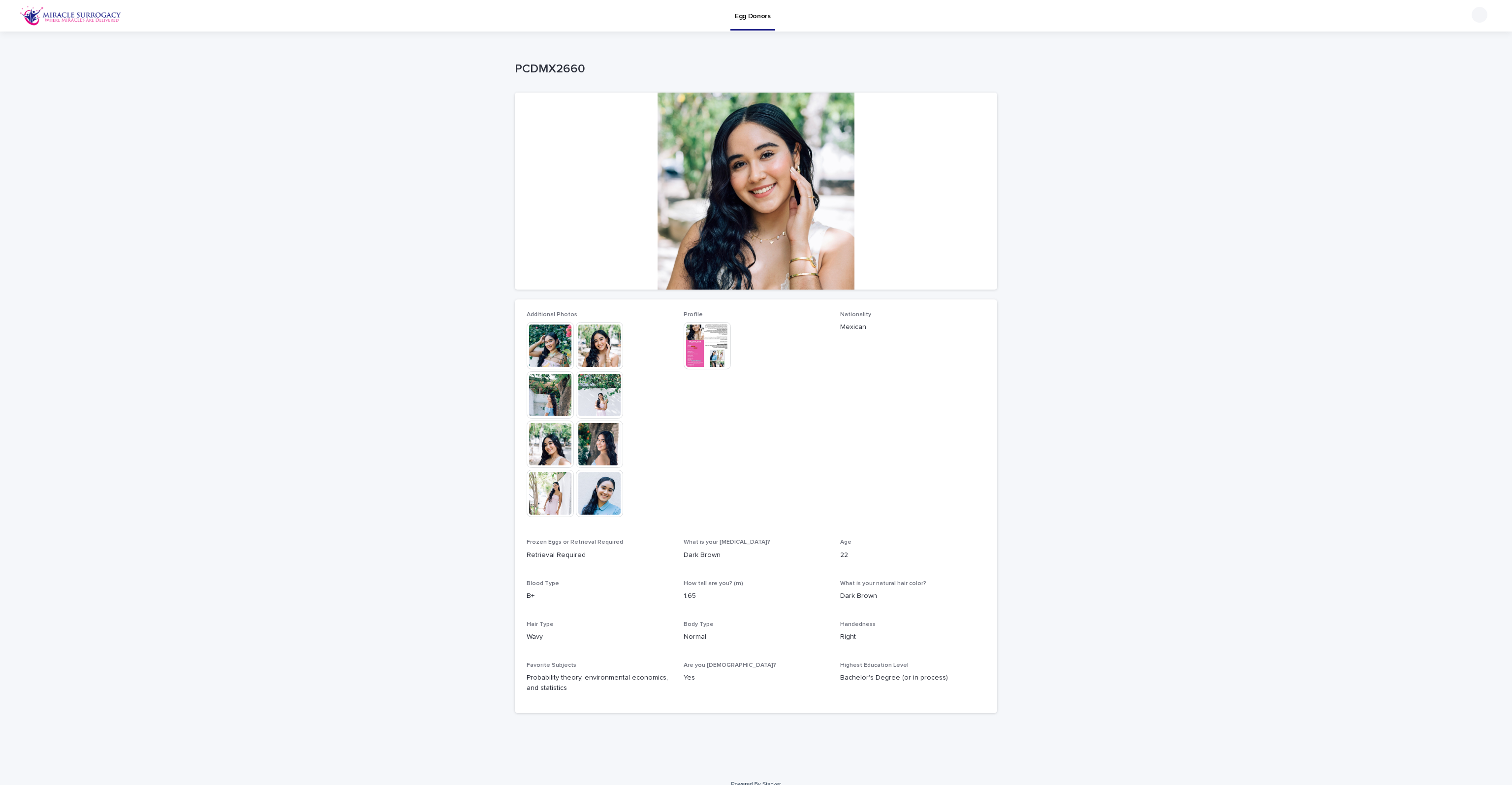
click at [548, 347] on img at bounding box center [550, 345] width 47 height 47
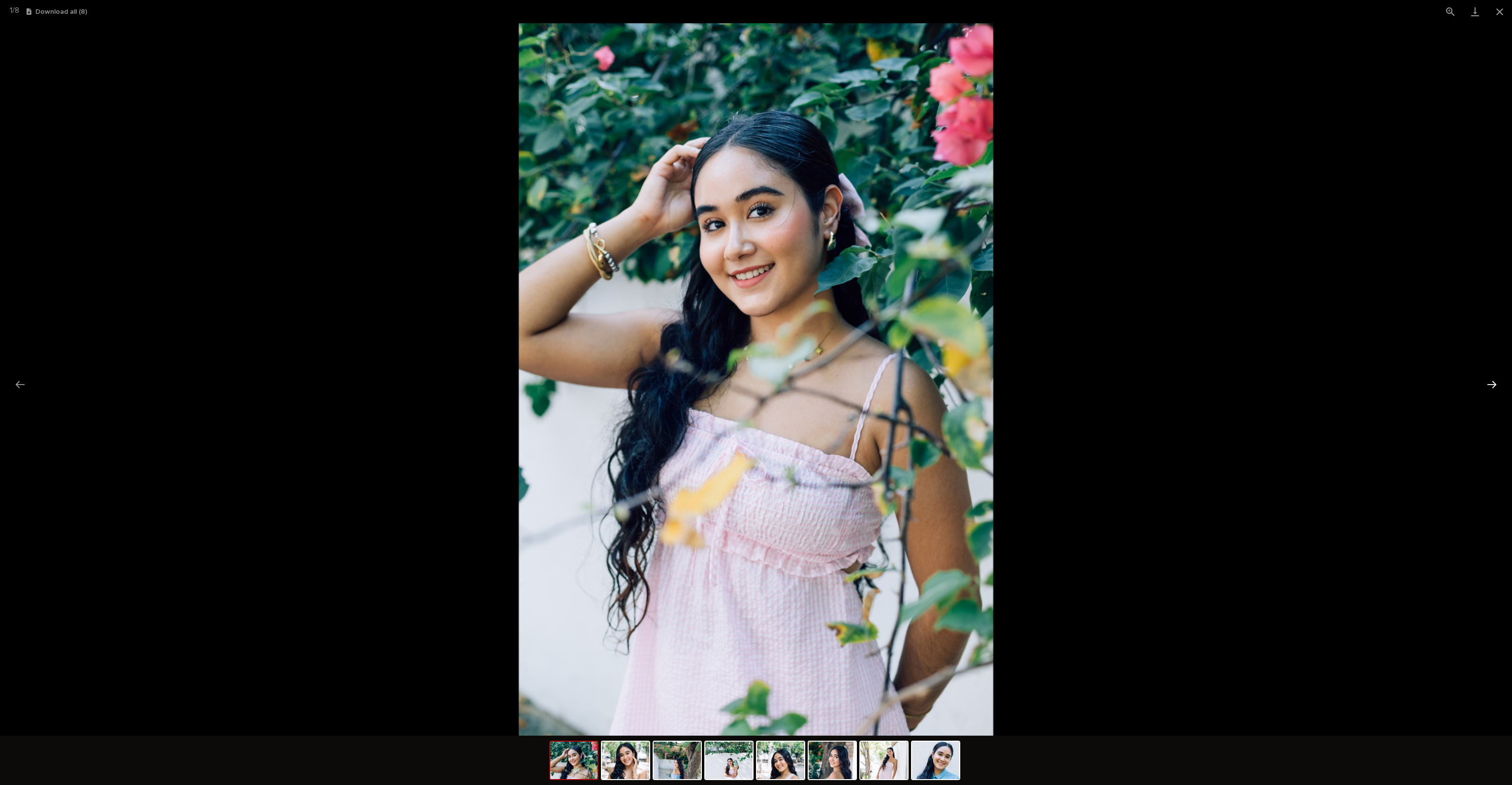
click at [1496, 382] on button "Next slide" at bounding box center [1491, 384] width 21 height 19
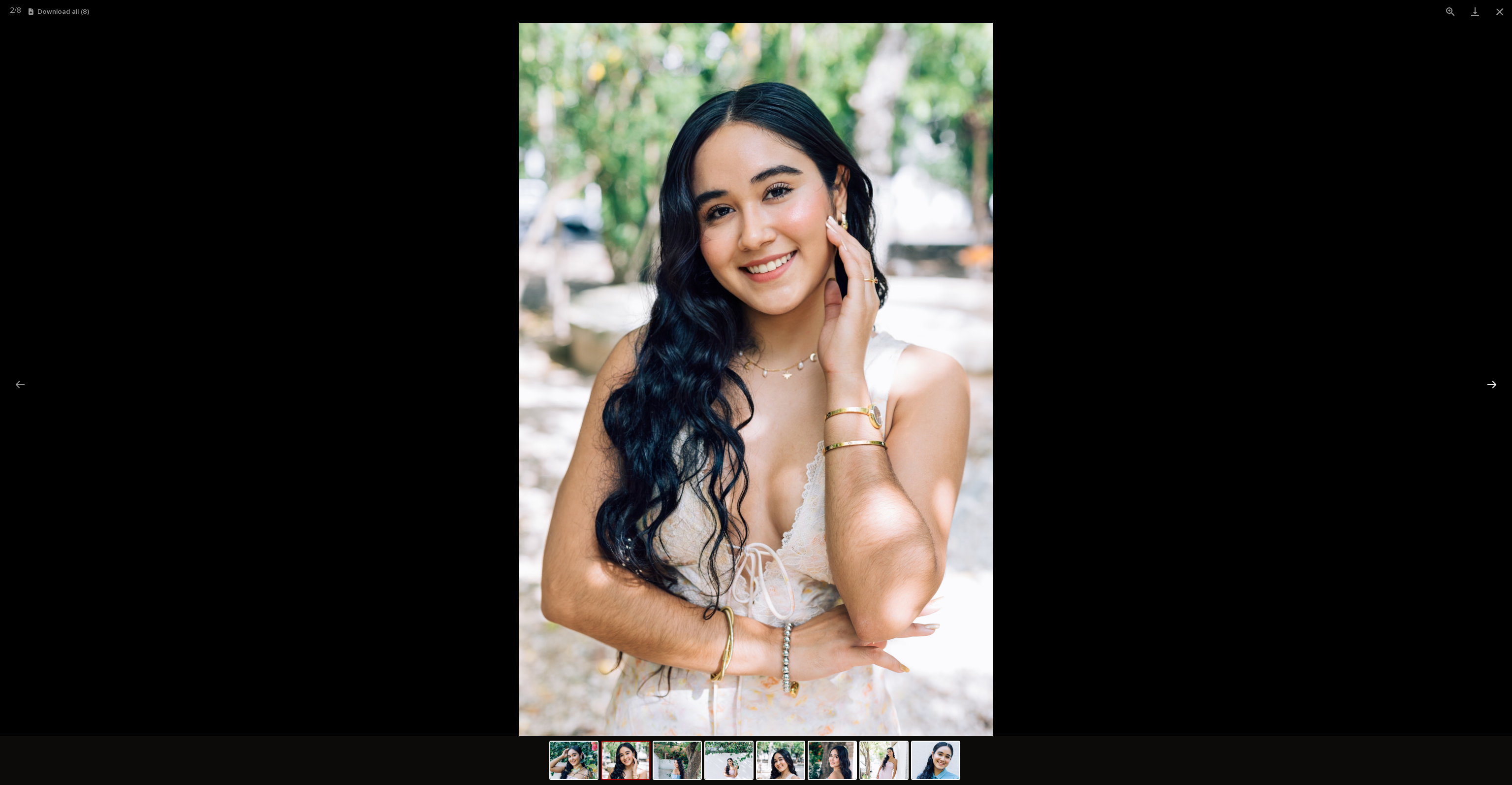
click at [1496, 382] on button "Next slide" at bounding box center [1491, 384] width 21 height 19
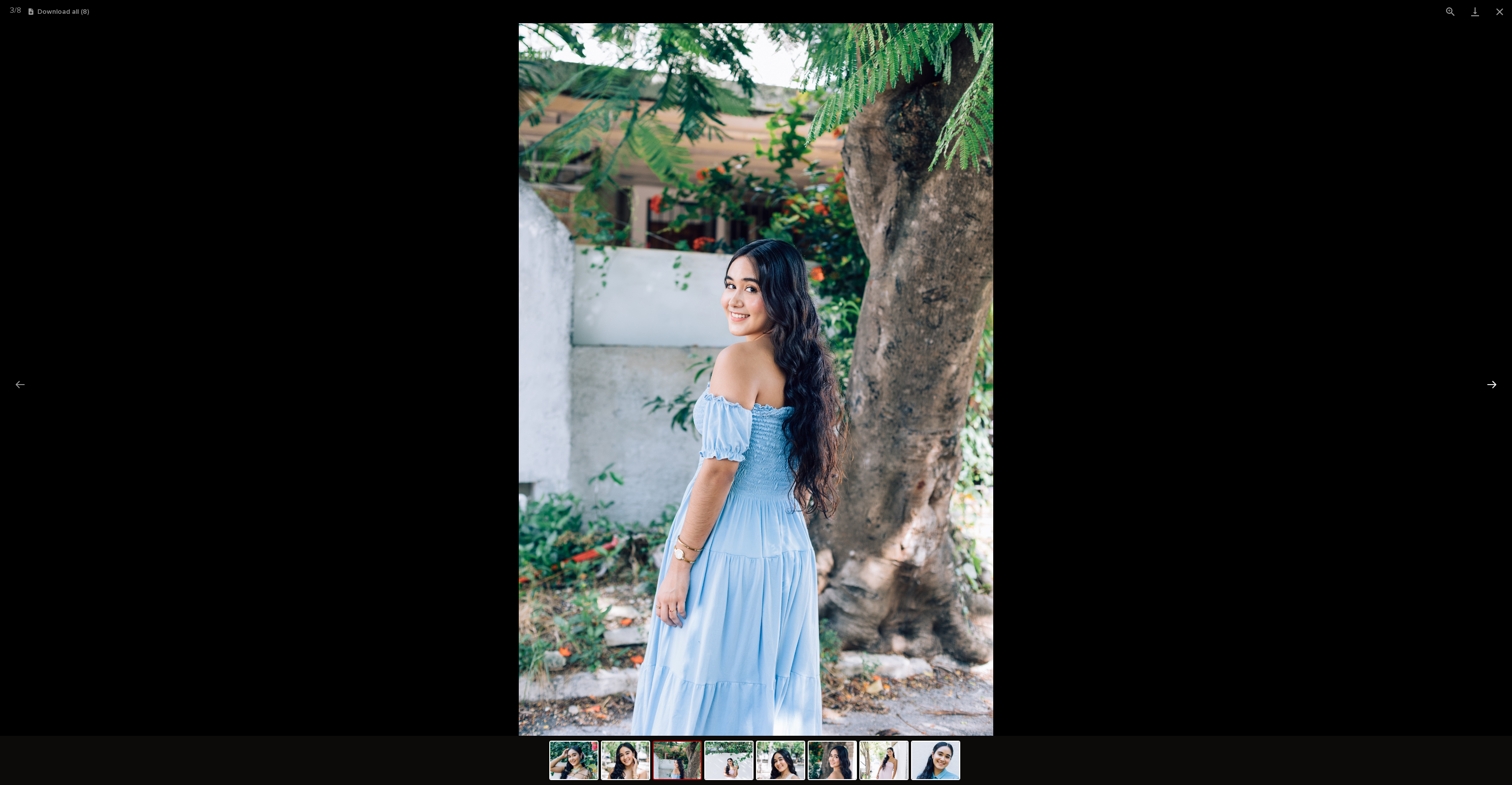
click at [1496, 382] on button "Next slide" at bounding box center [1491, 384] width 21 height 19
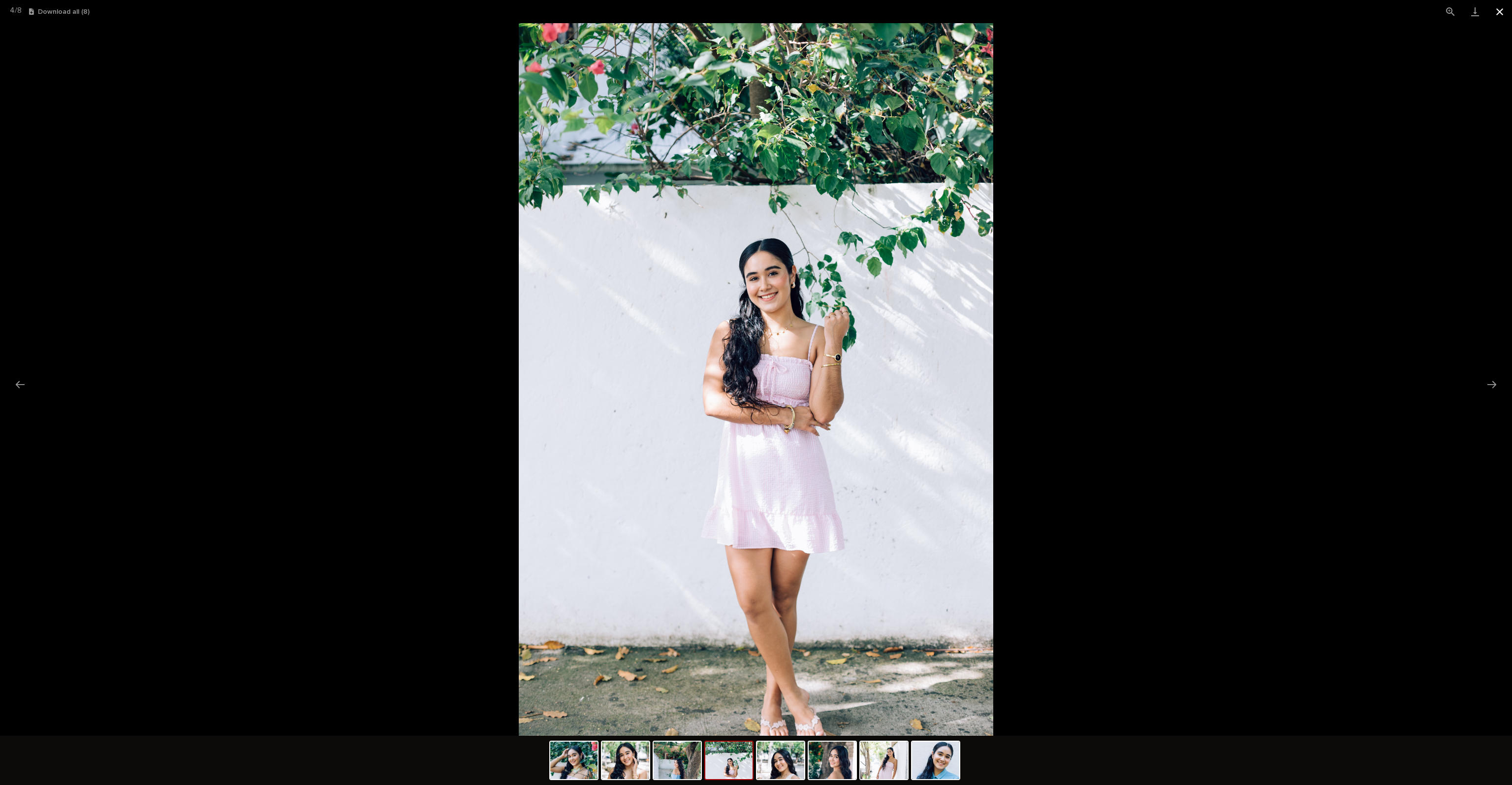
click at [1504, 14] on button "Close gallery" at bounding box center [1500, 11] width 25 height 23
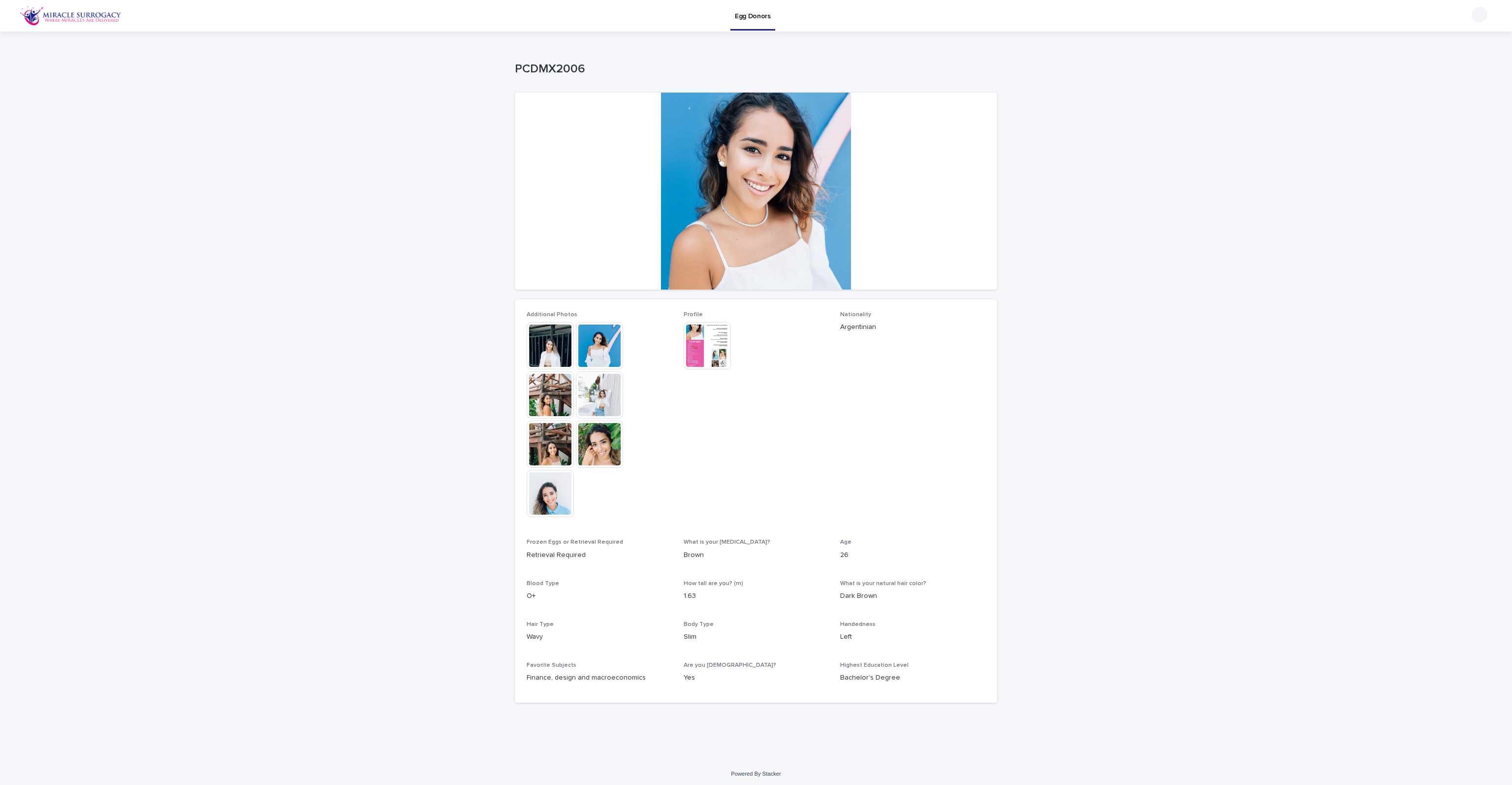
click at [550, 351] on img at bounding box center [550, 345] width 47 height 47
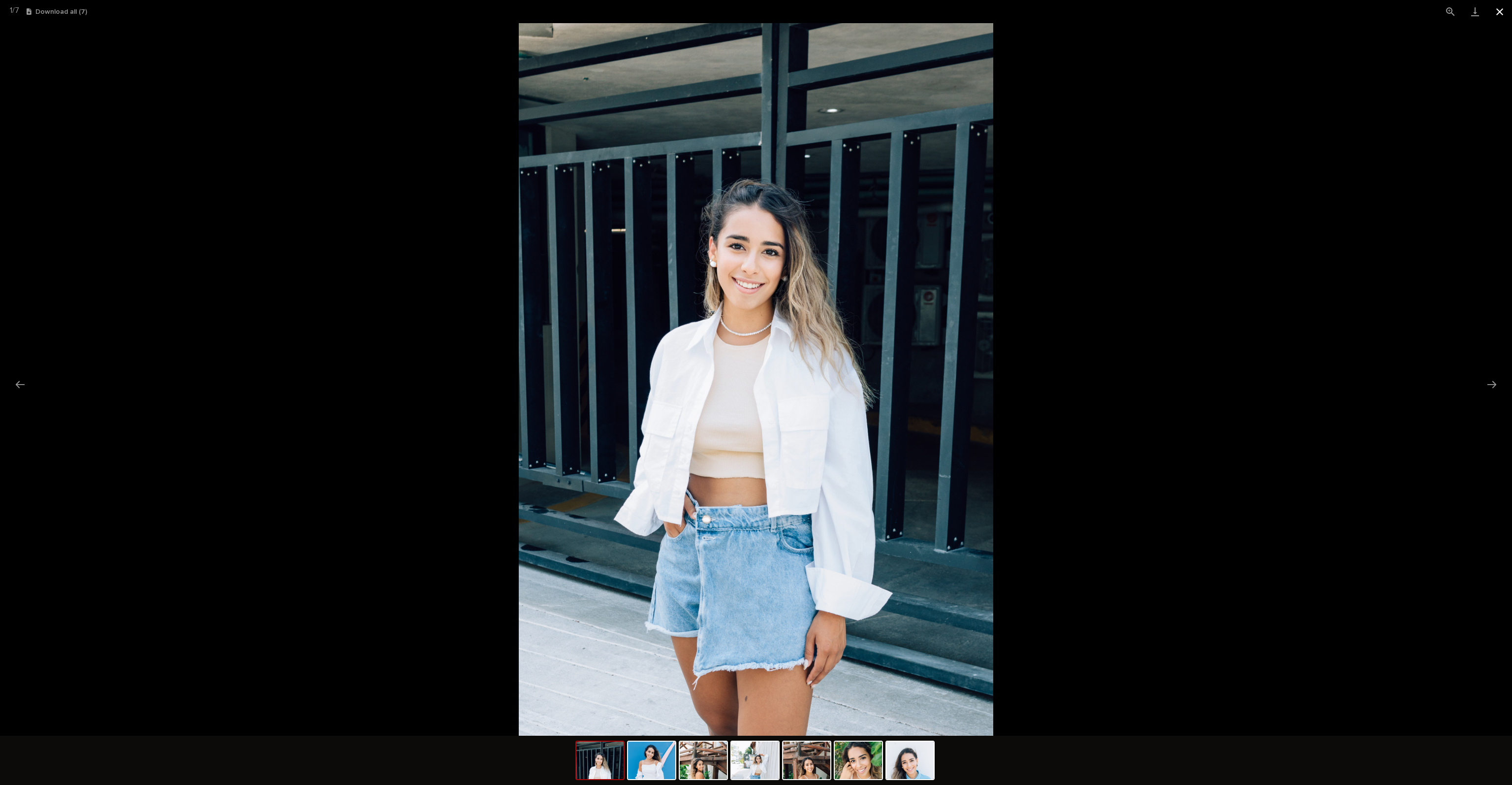
click at [1499, 11] on button "Close gallery" at bounding box center [1500, 11] width 25 height 23
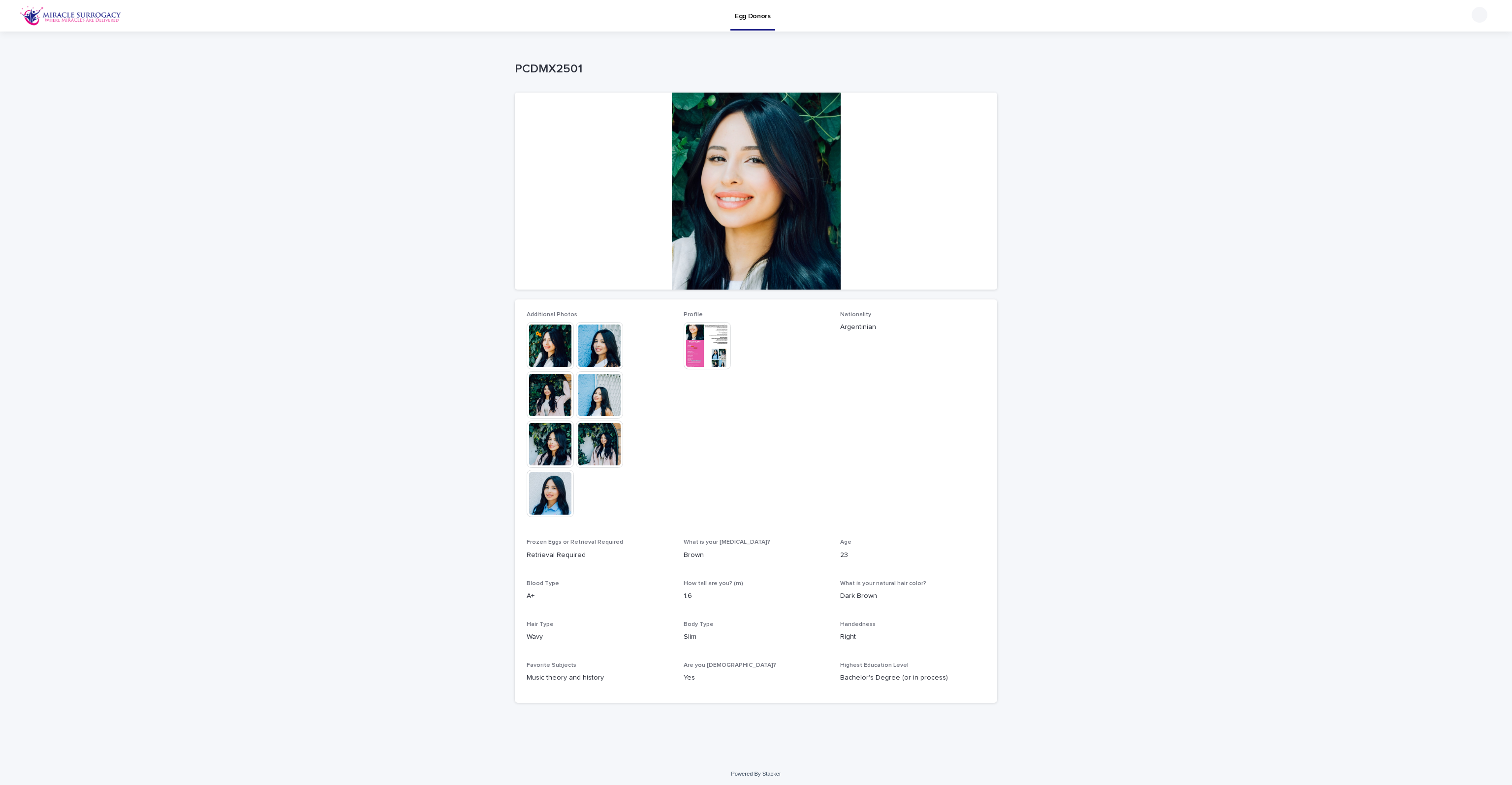
click at [551, 407] on img at bounding box center [550, 395] width 47 height 47
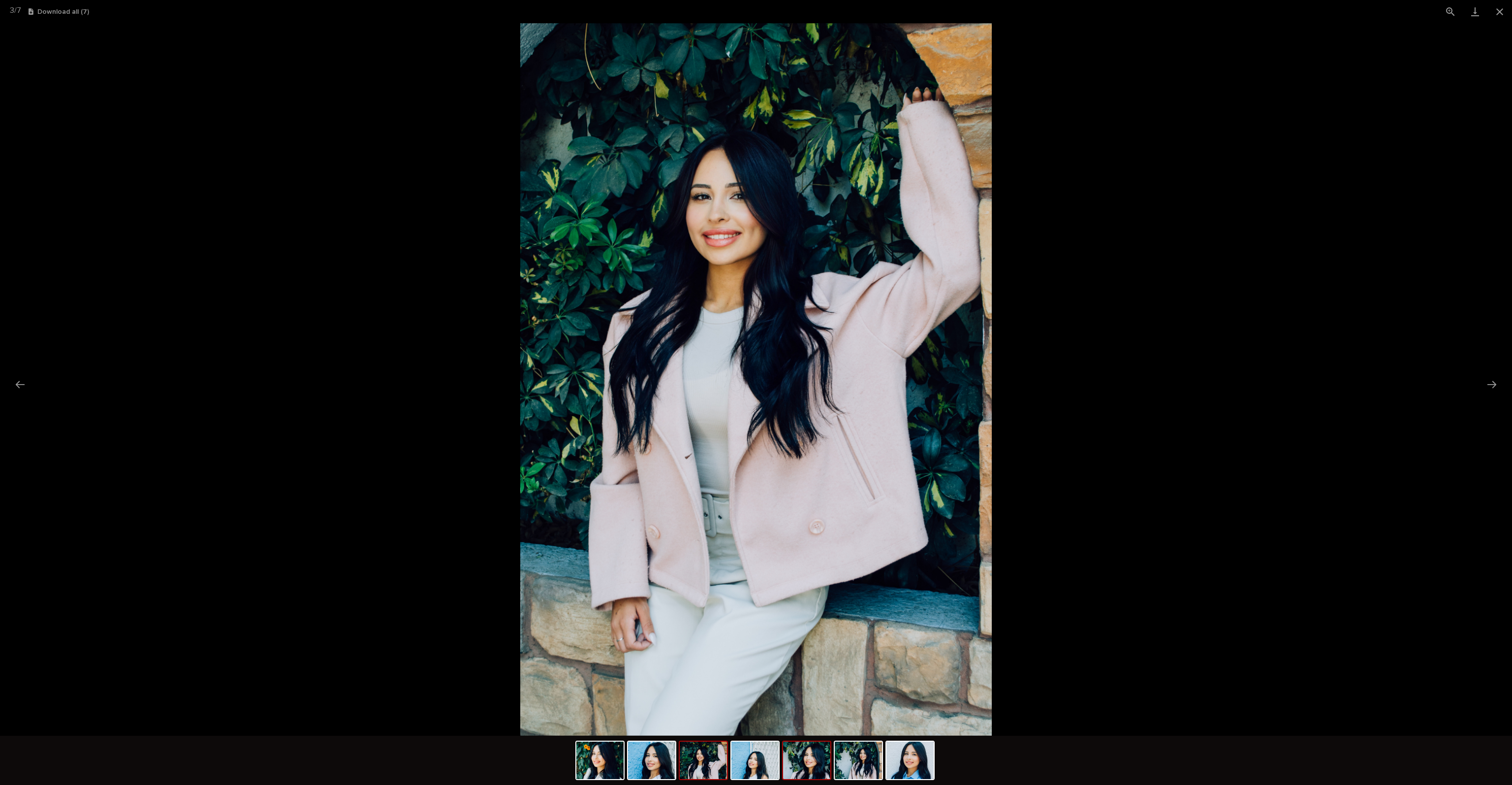
click at [813, 769] on img at bounding box center [806, 760] width 47 height 38
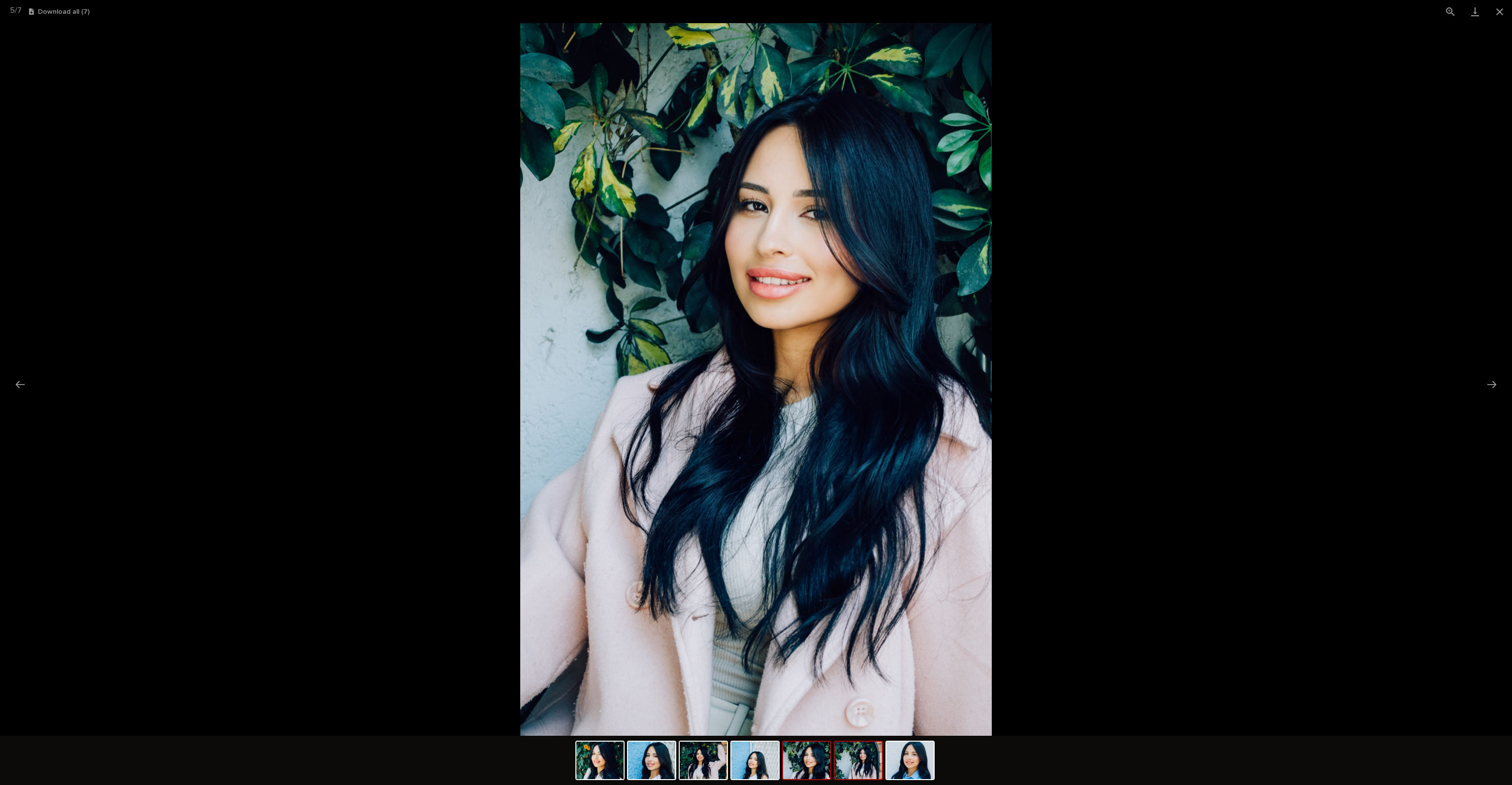
click at [863, 760] on img at bounding box center [858, 760] width 47 height 38
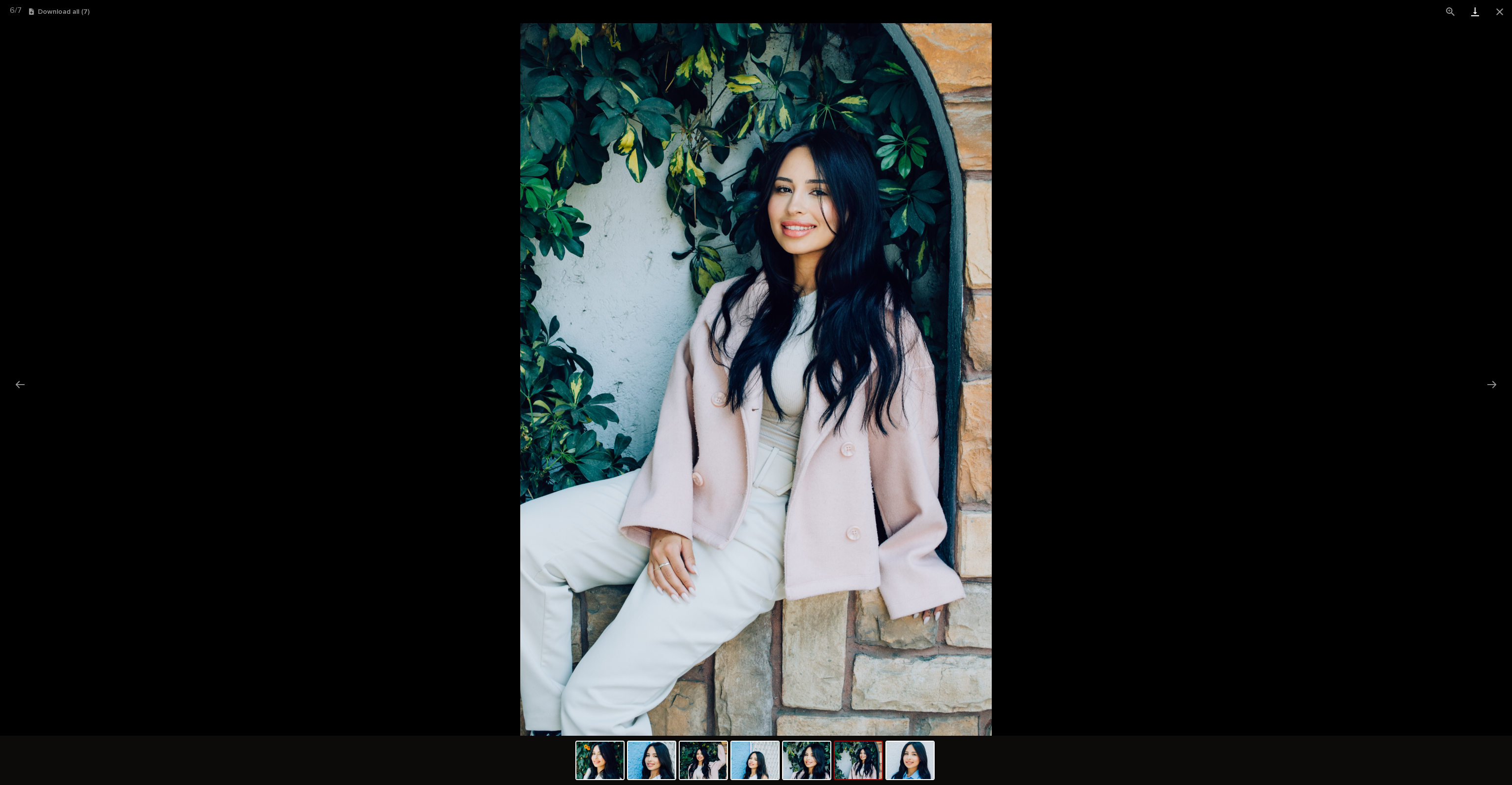
drag, startPoint x: 1501, startPoint y: 11, endPoint x: 1481, endPoint y: 8, distance: 20.2
click at [1501, 11] on button "Close gallery" at bounding box center [1500, 11] width 25 height 23
